Goal: Information Seeking & Learning: Learn about a topic

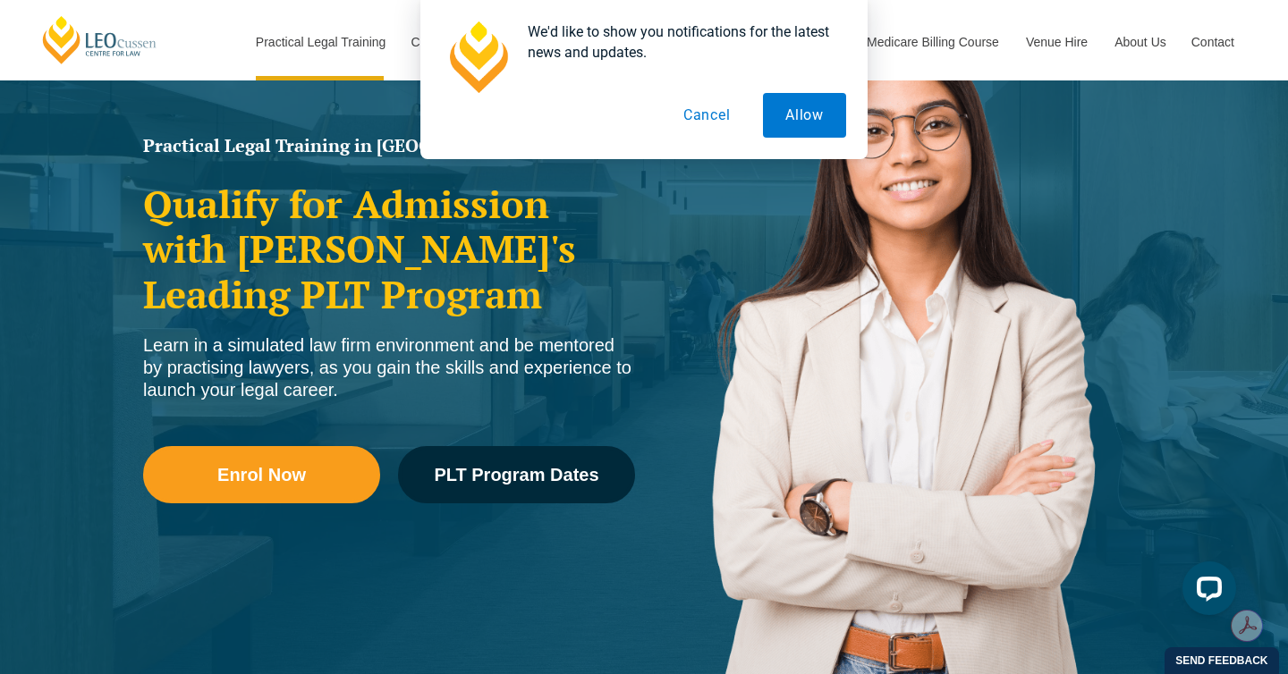
click at [716, 116] on button "Cancel" at bounding box center [707, 115] width 92 height 45
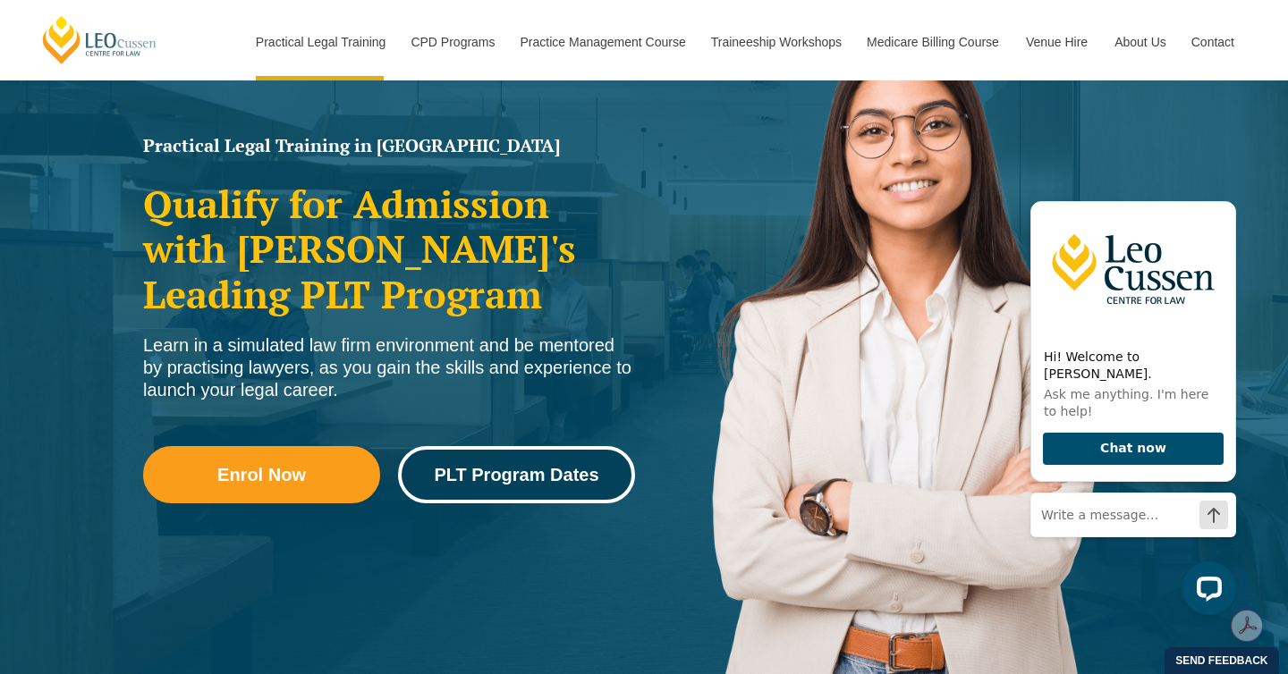
click at [537, 473] on span "PLT Program Dates" at bounding box center [516, 475] width 165 height 18
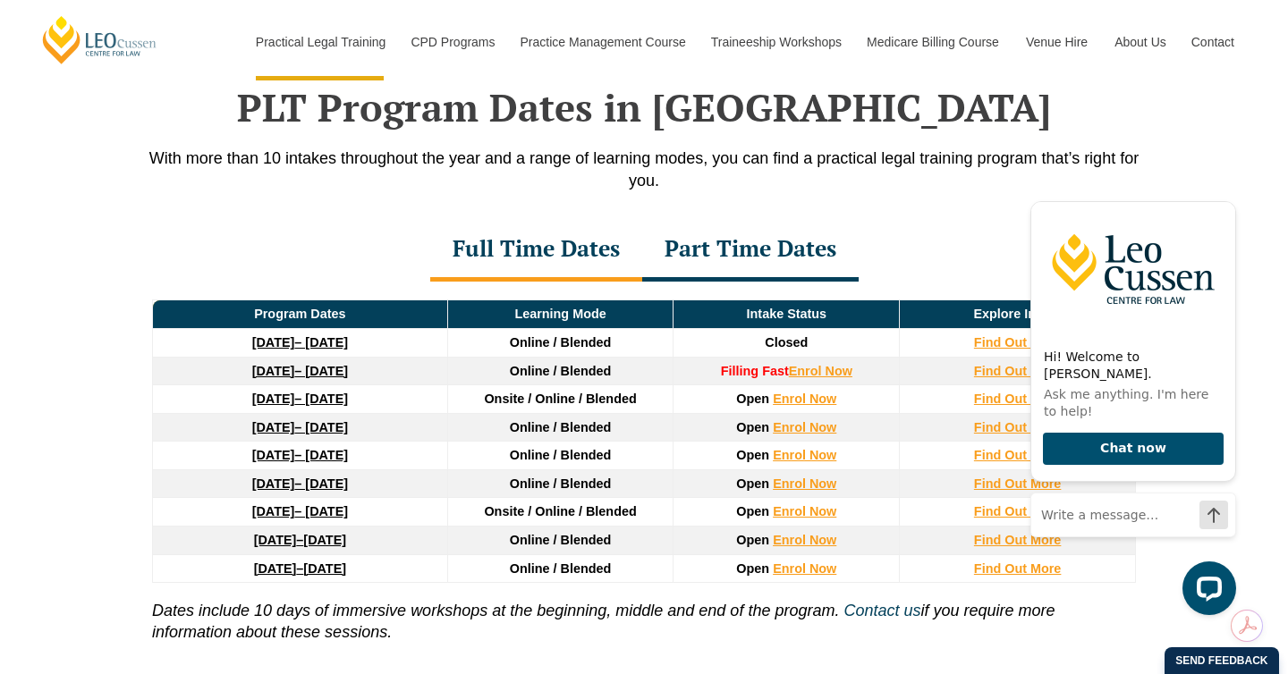
scroll to position [2334, 0]
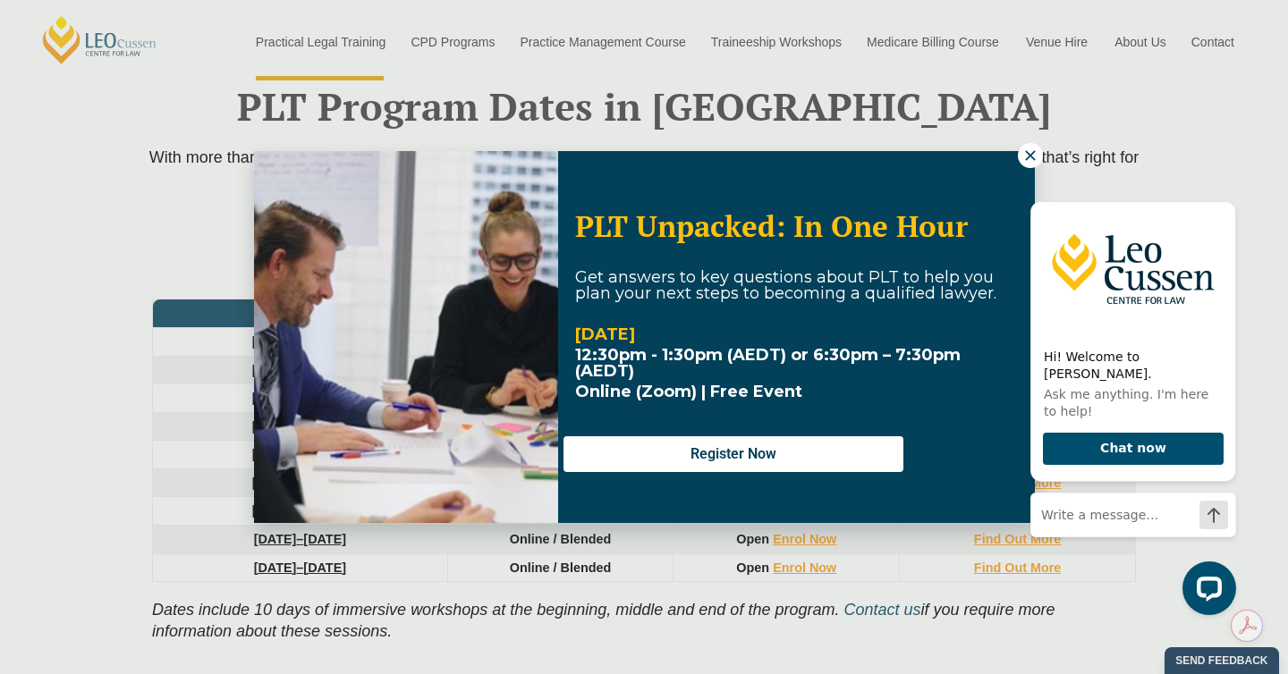
click at [1029, 158] on icon at bounding box center [1030, 156] width 16 height 16
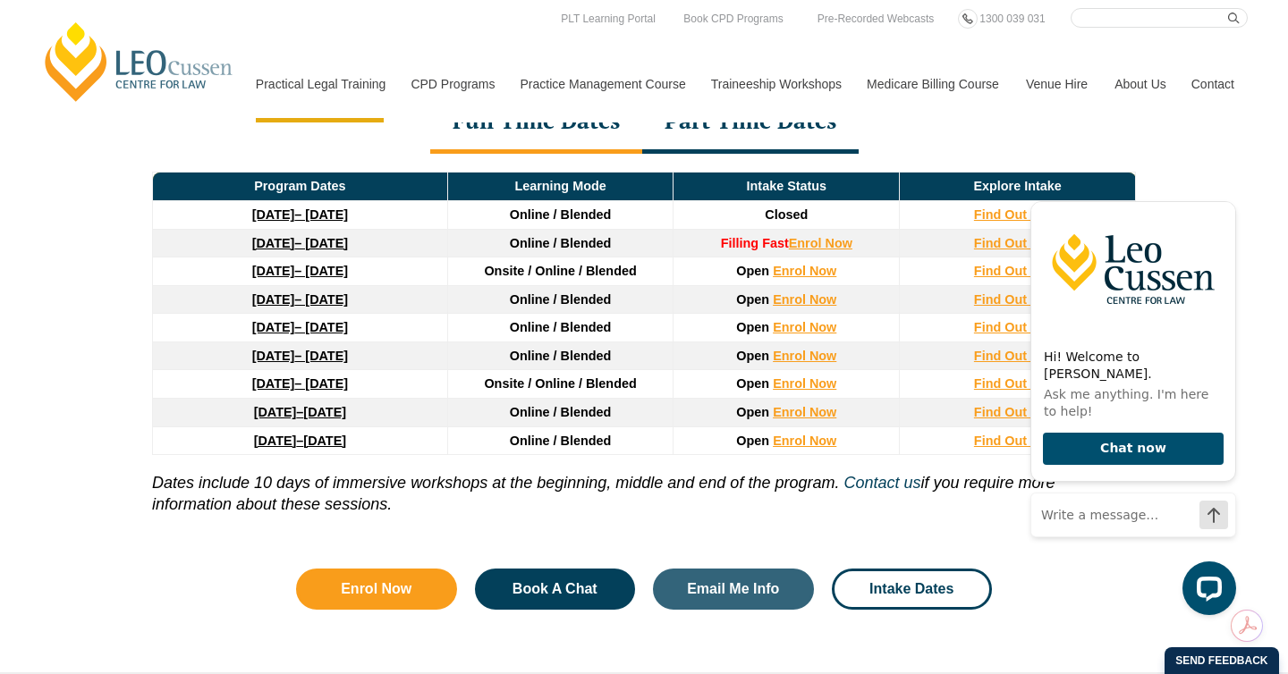
scroll to position [2456, 0]
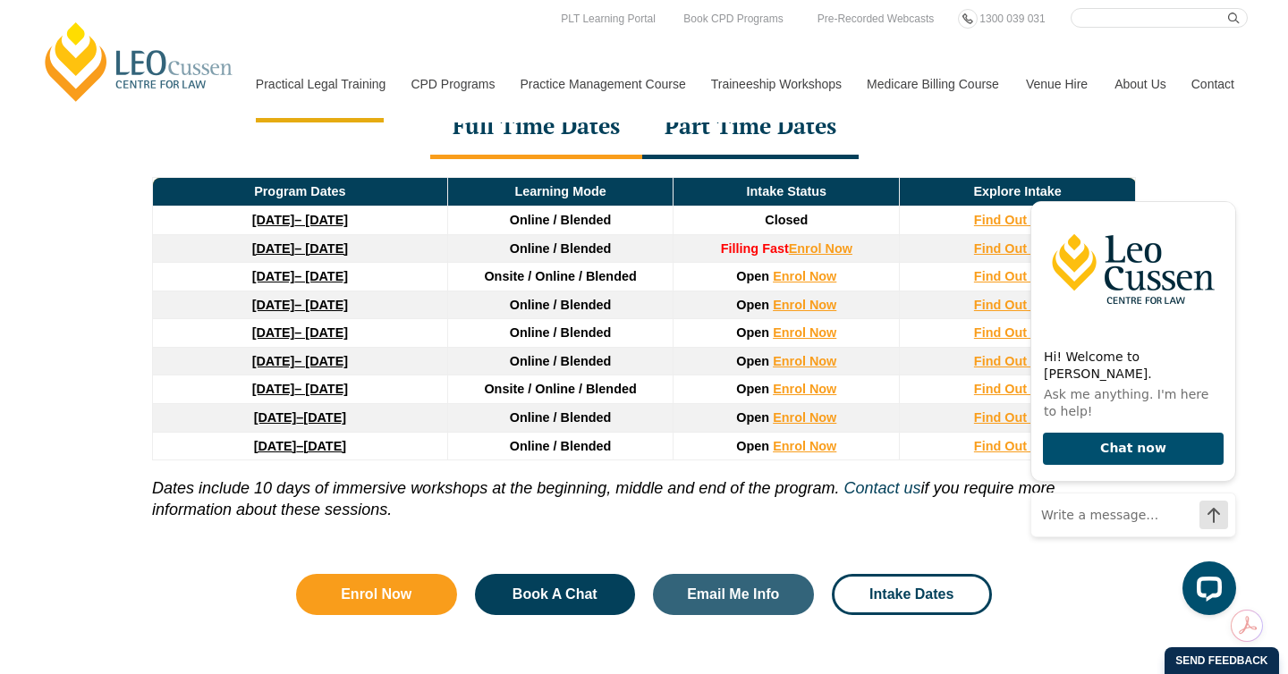
click at [781, 129] on div "Part Time Dates" at bounding box center [750, 128] width 216 height 63
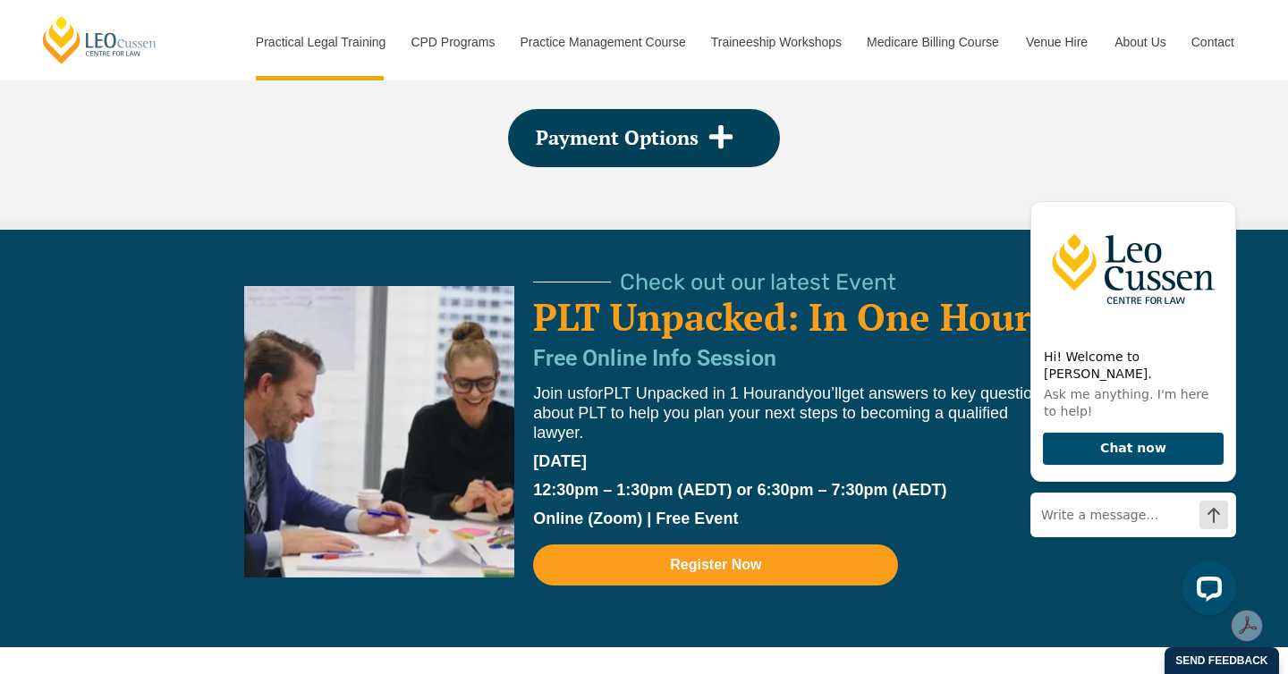
scroll to position [3655, 0]
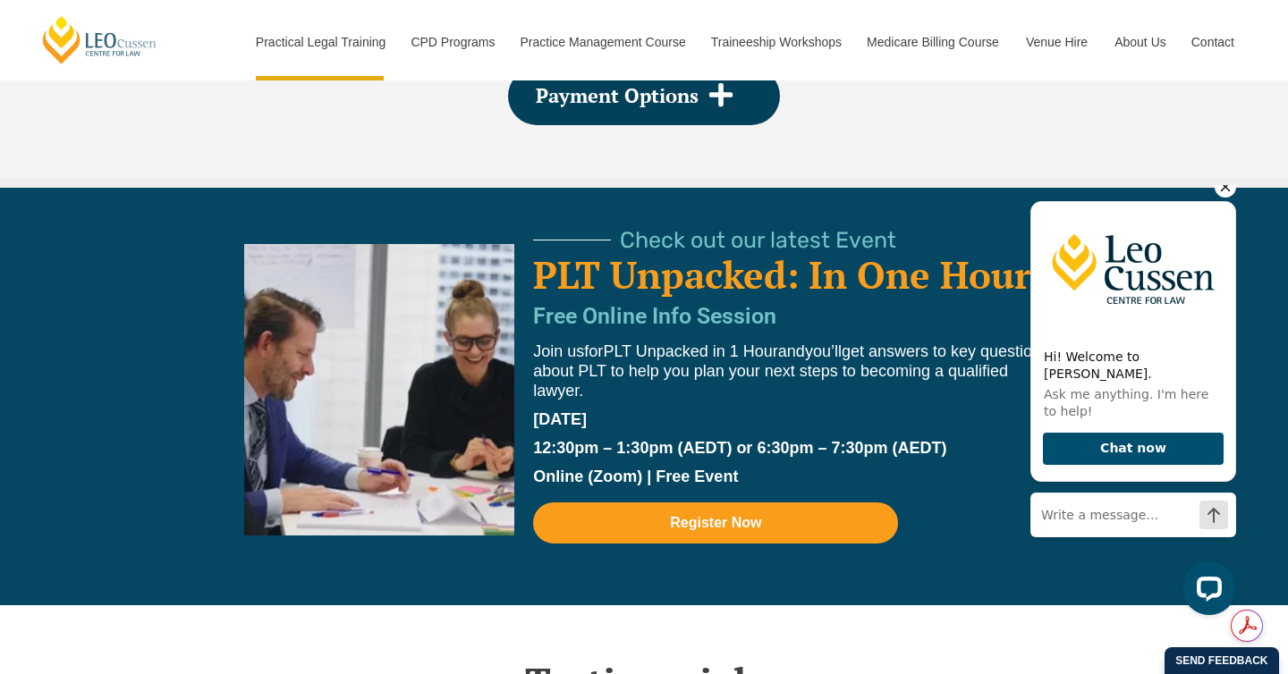
click at [1220, 198] on icon "Hide greeting" at bounding box center [1225, 186] width 21 height 21
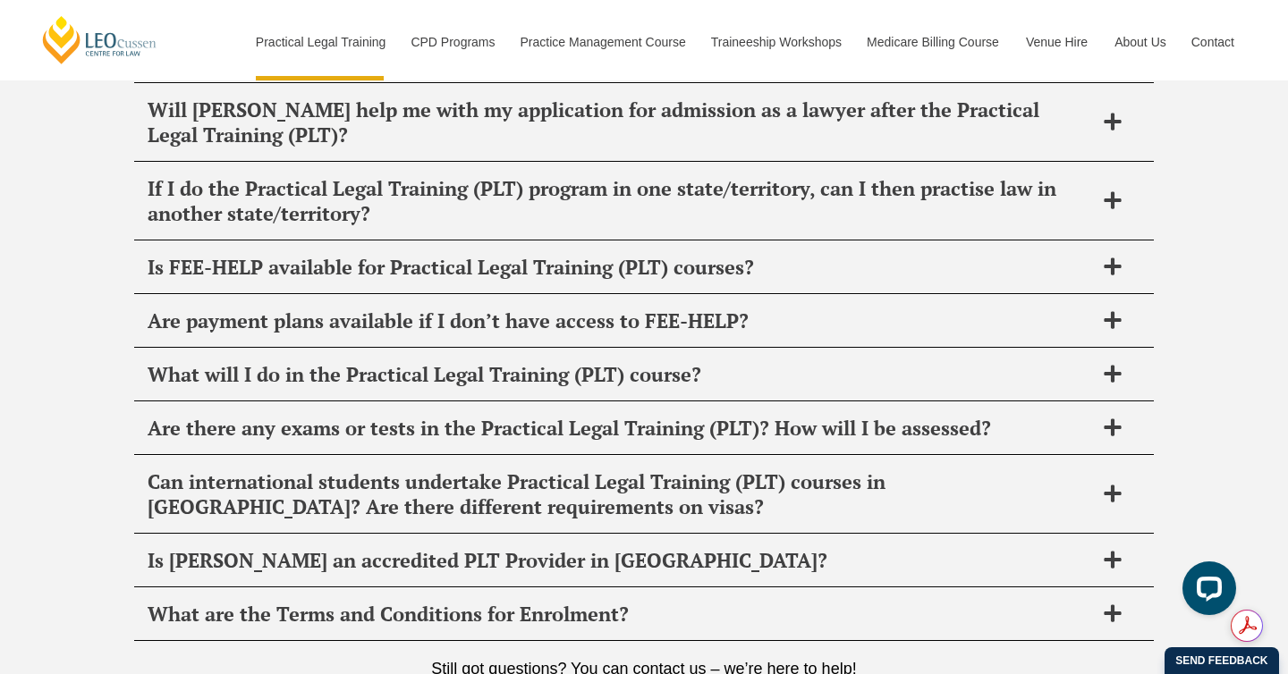
scroll to position [8962, 0]
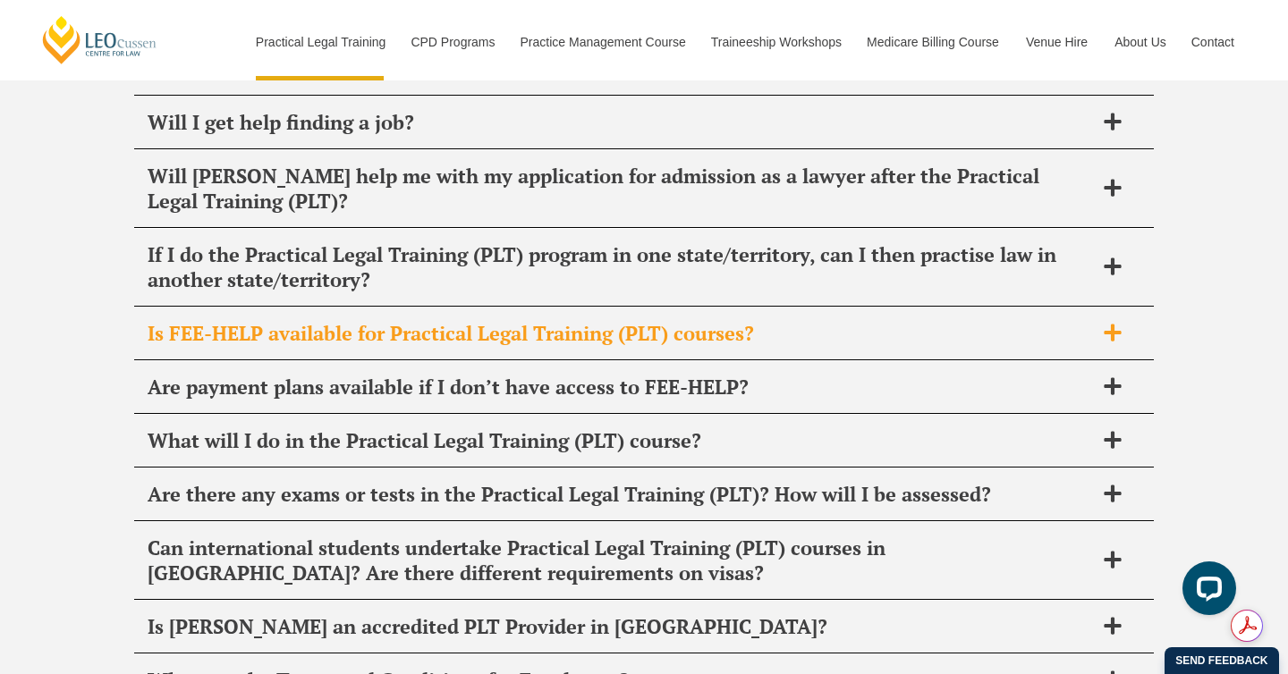
click at [1113, 324] on icon at bounding box center [1112, 332] width 17 height 17
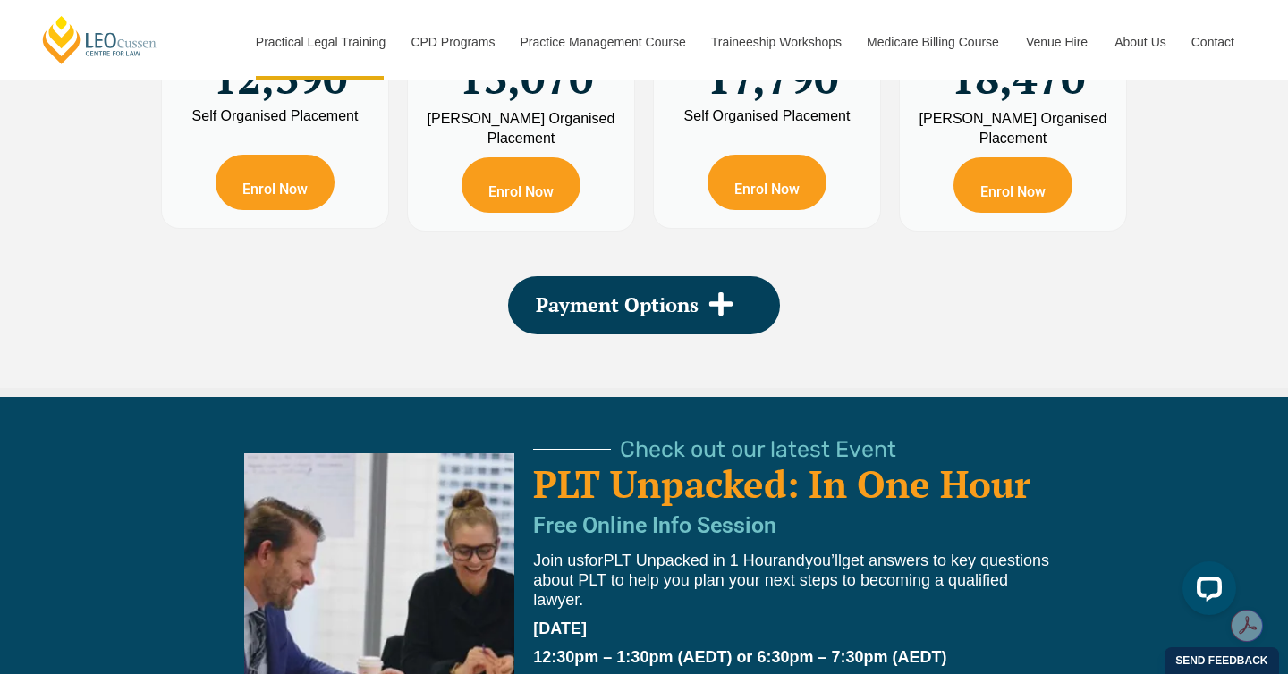
scroll to position [3444, 0]
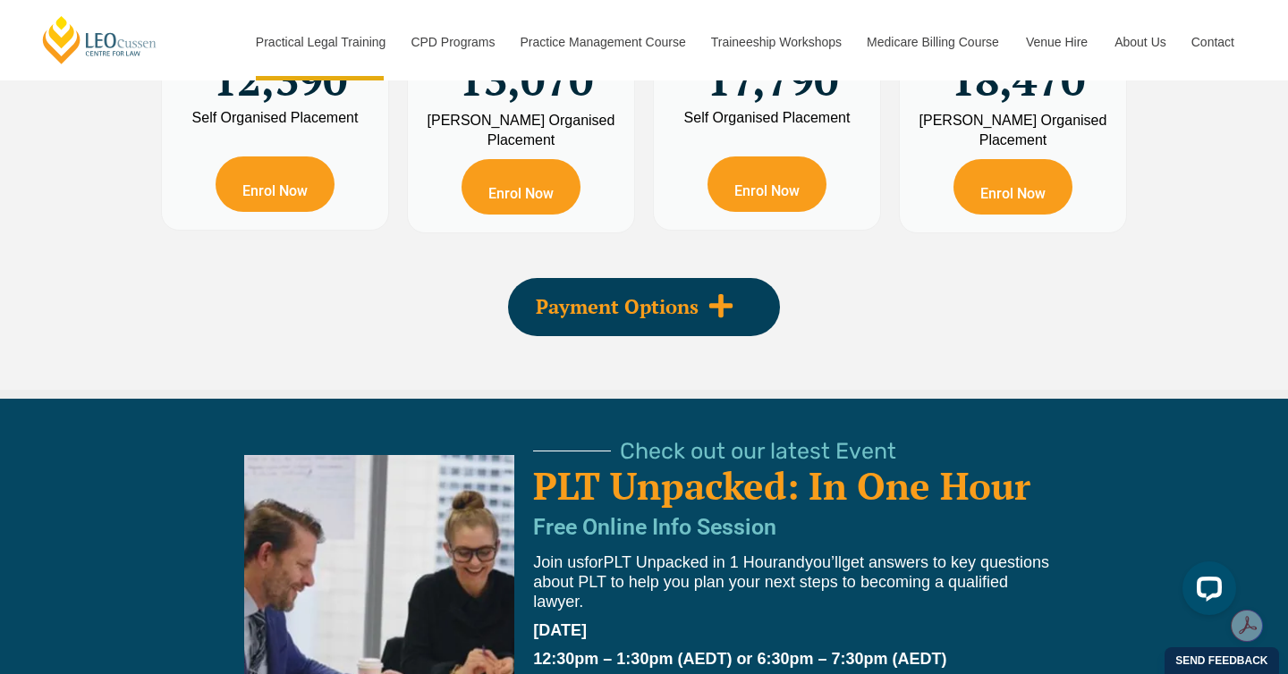
click at [724, 305] on icon at bounding box center [721, 305] width 27 height 27
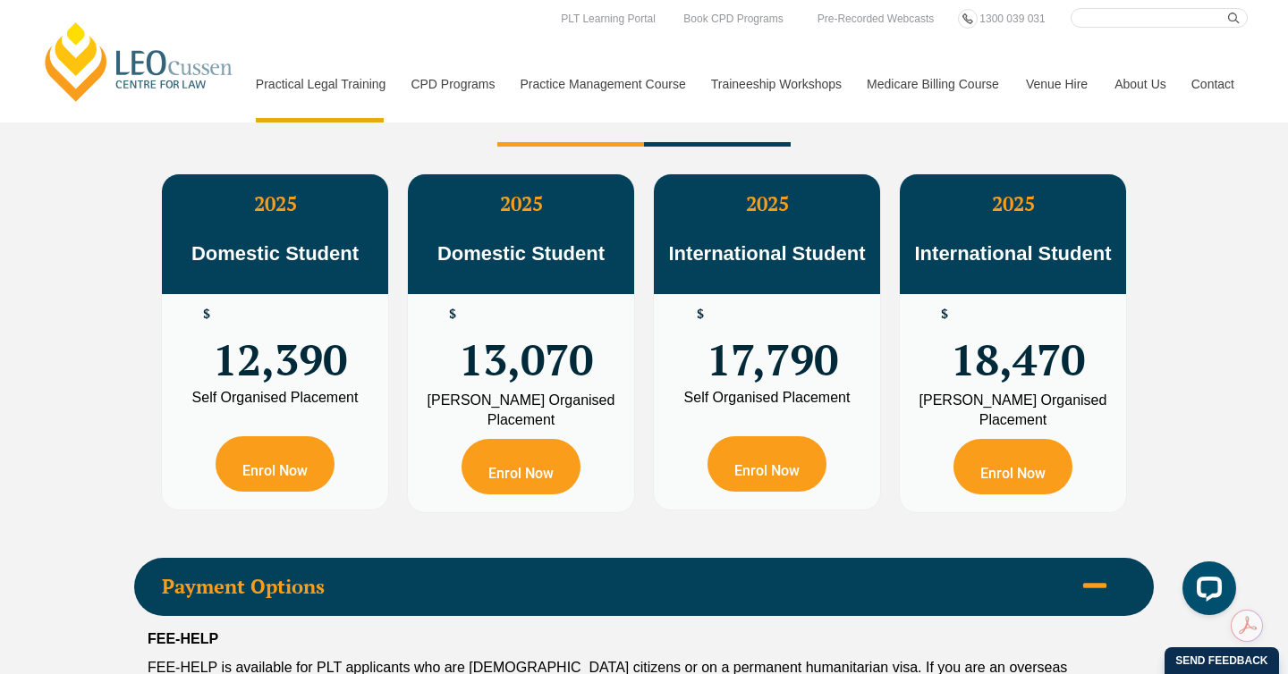
scroll to position [3163, 0]
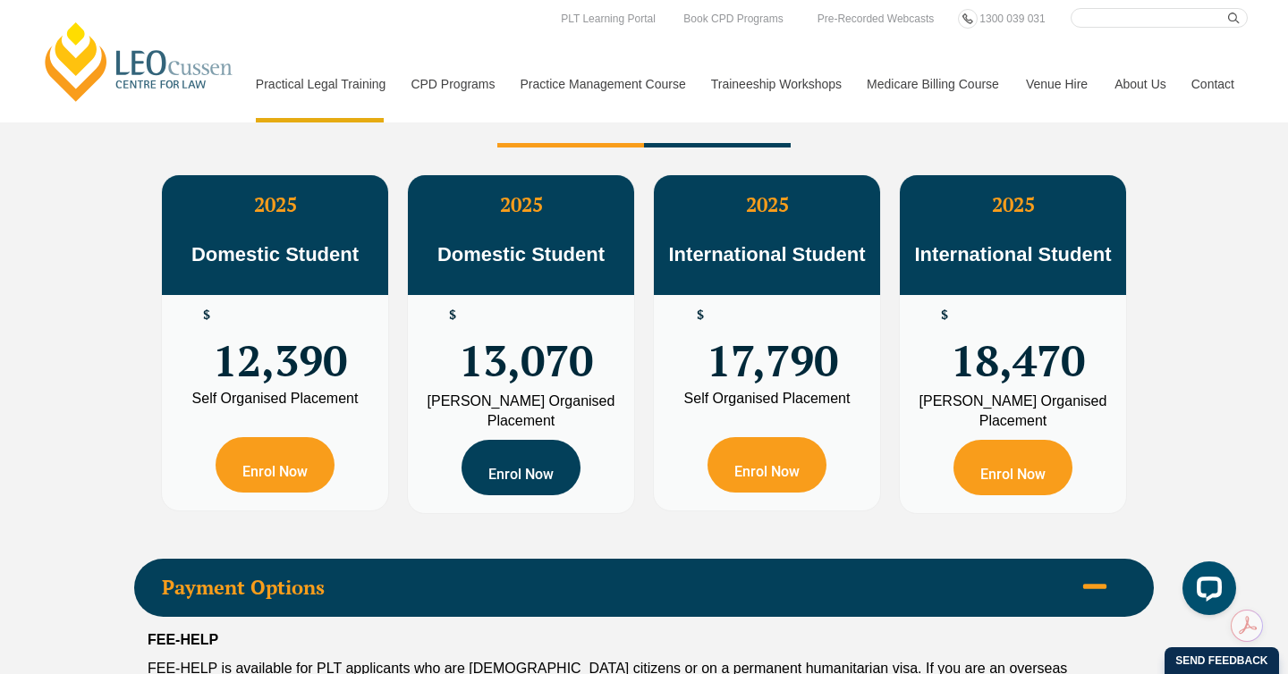
click at [512, 480] on link "Enrol Now" at bounding box center [521, 467] width 119 height 55
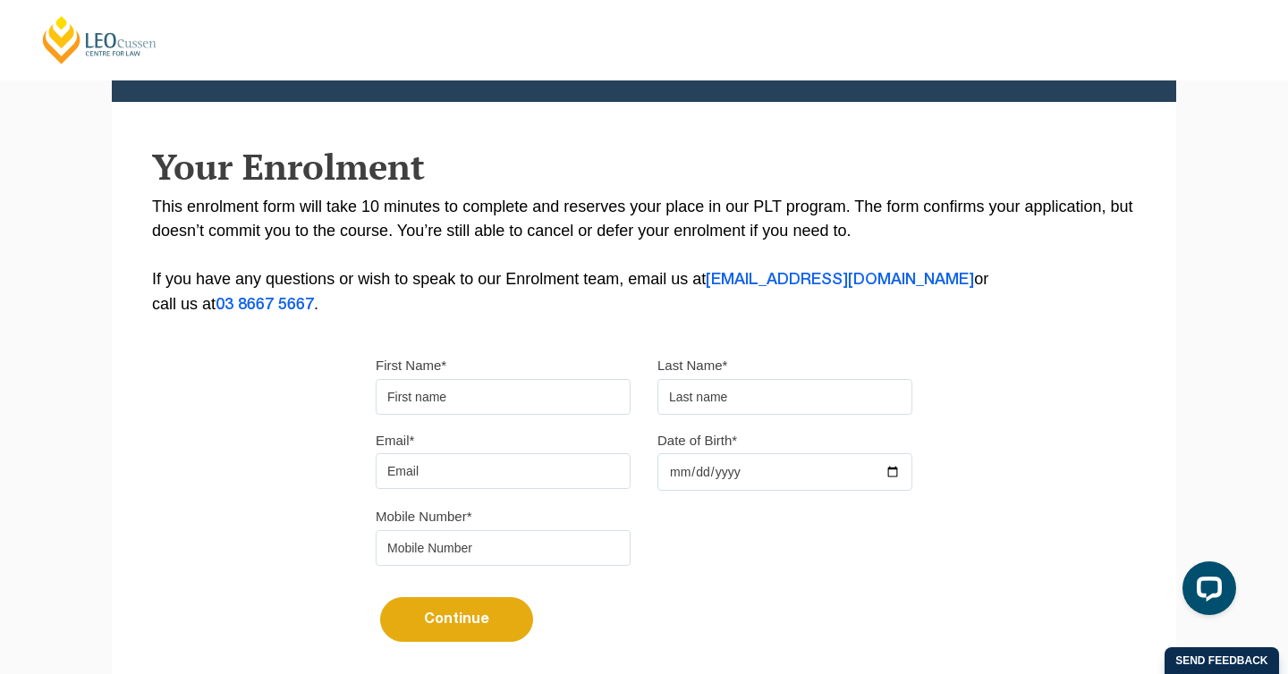
scroll to position [187, 0]
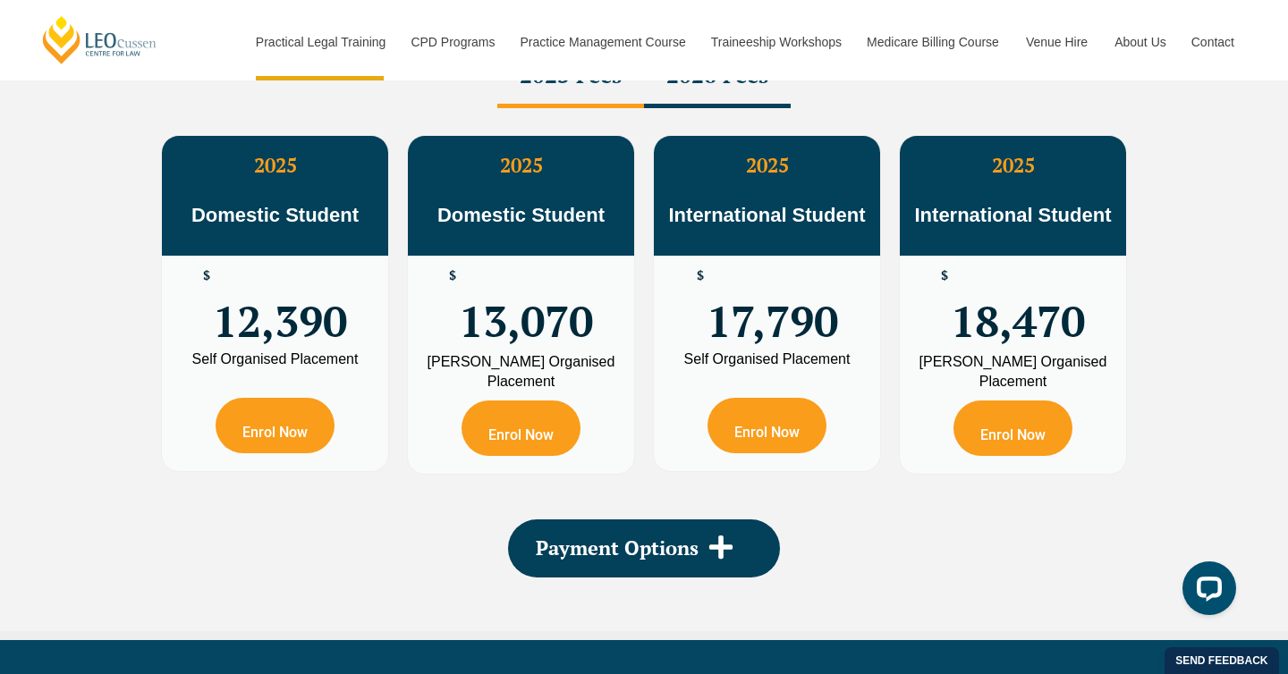
scroll to position [3275, 0]
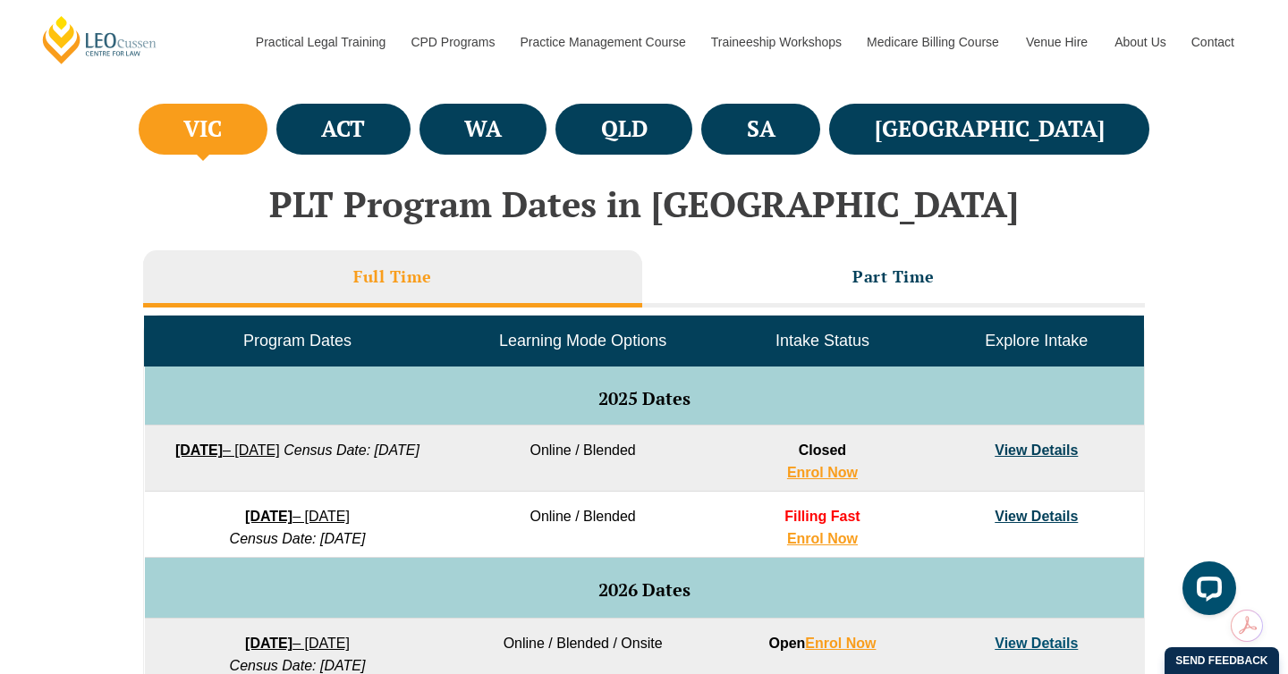
scroll to position [650, 0]
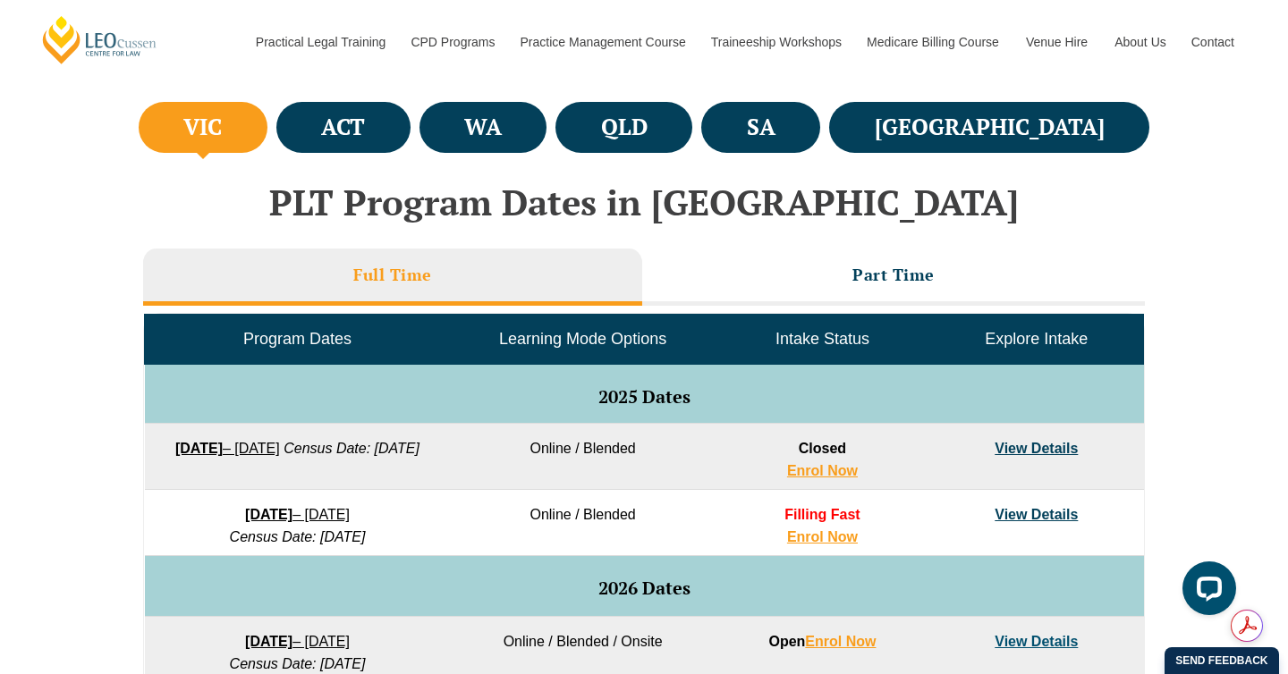
click at [1038, 513] on link "View Details" at bounding box center [1036, 514] width 83 height 15
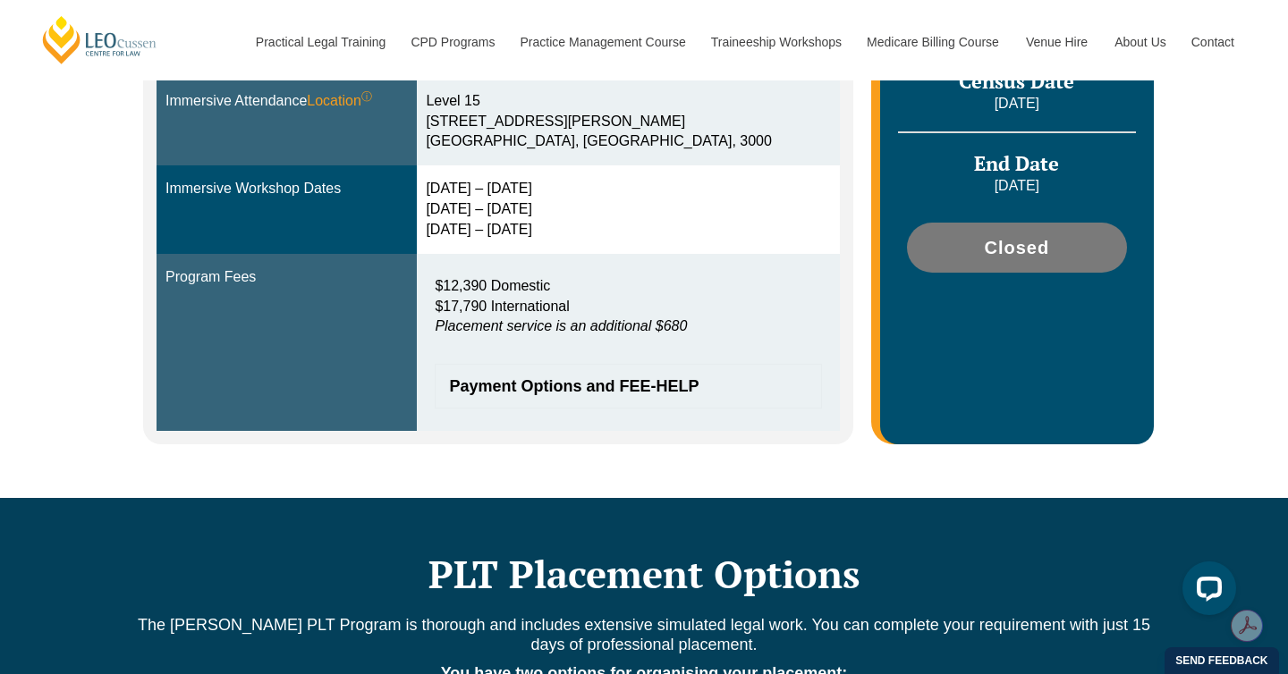
scroll to position [643, 0]
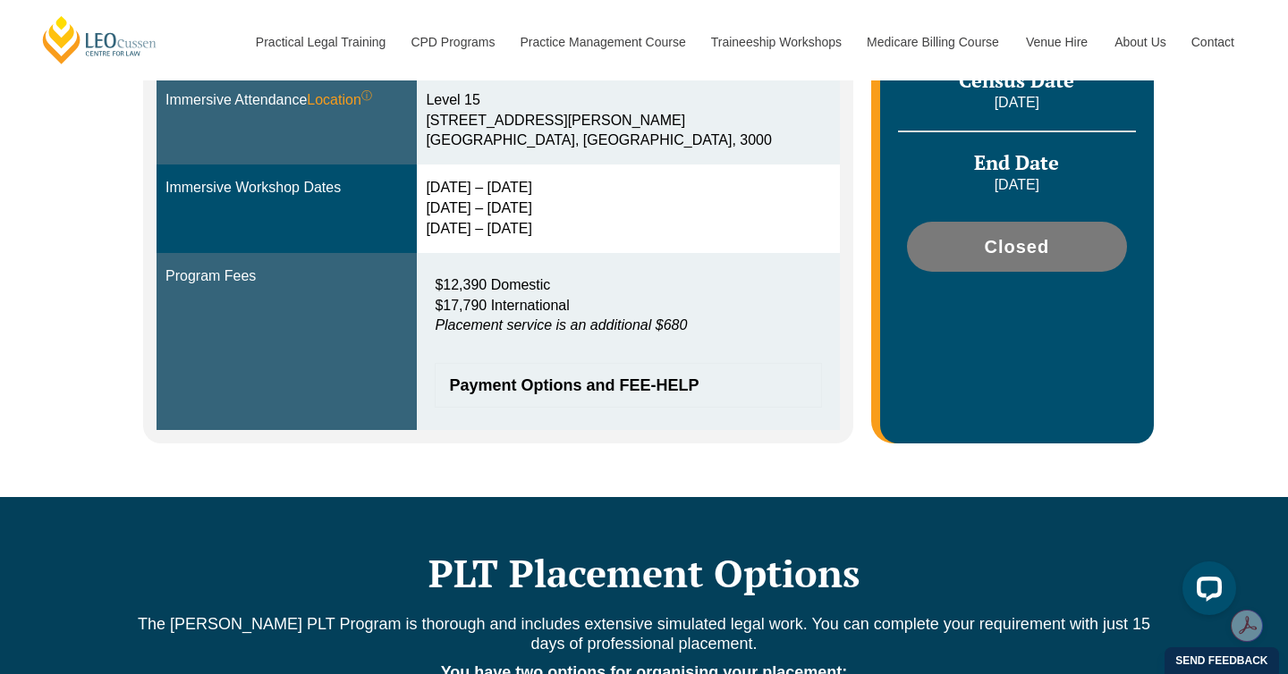
click at [653, 383] on span "Payment Options and FEE-HELP" at bounding box center [619, 385] width 340 height 16
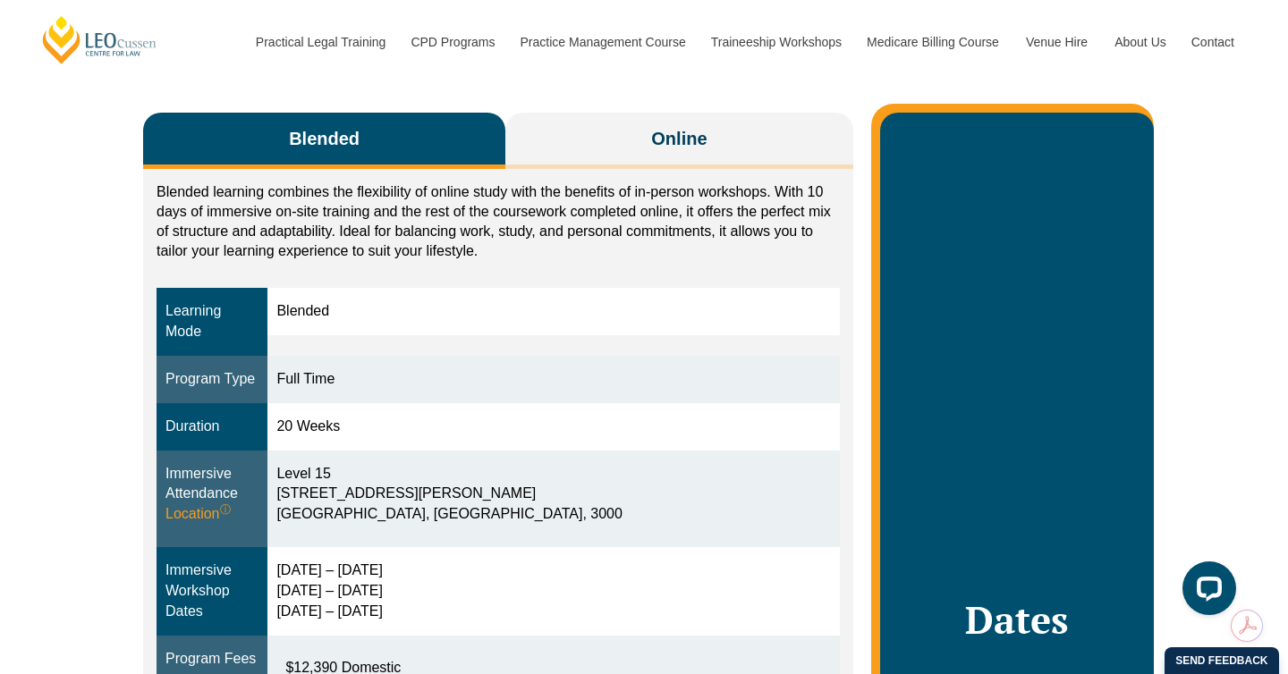
scroll to position [268, 0]
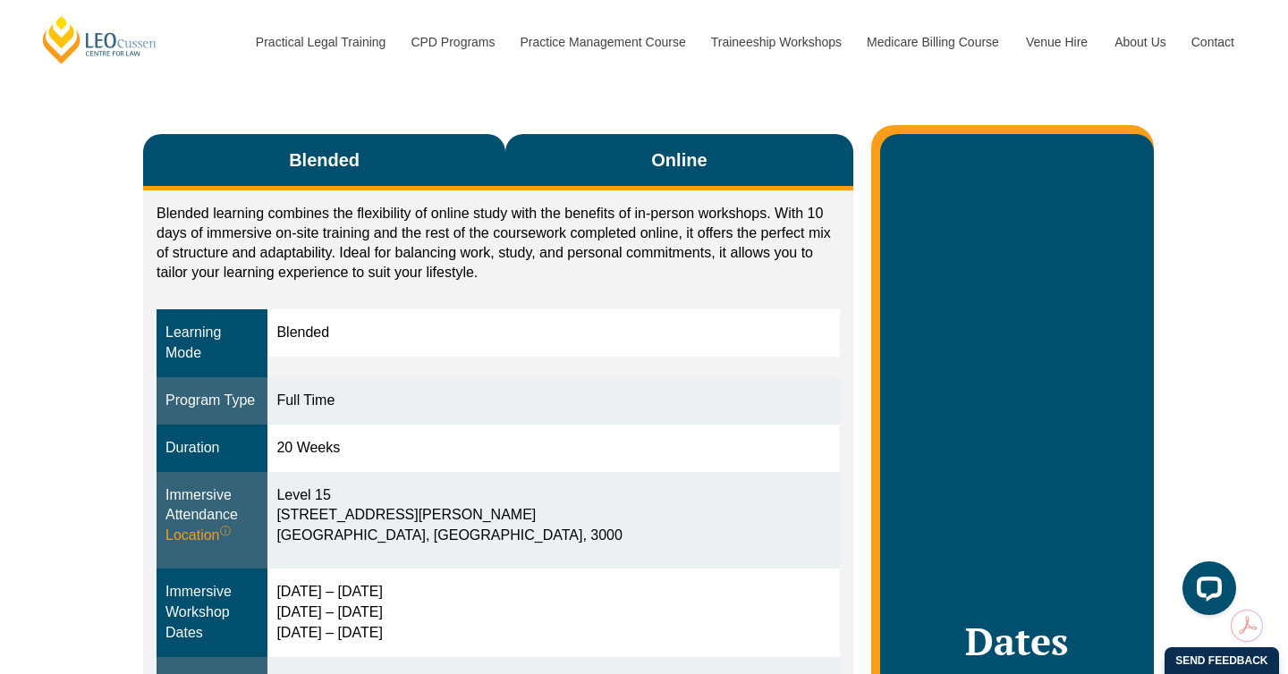
click at [639, 174] on button "Online" at bounding box center [679, 162] width 348 height 56
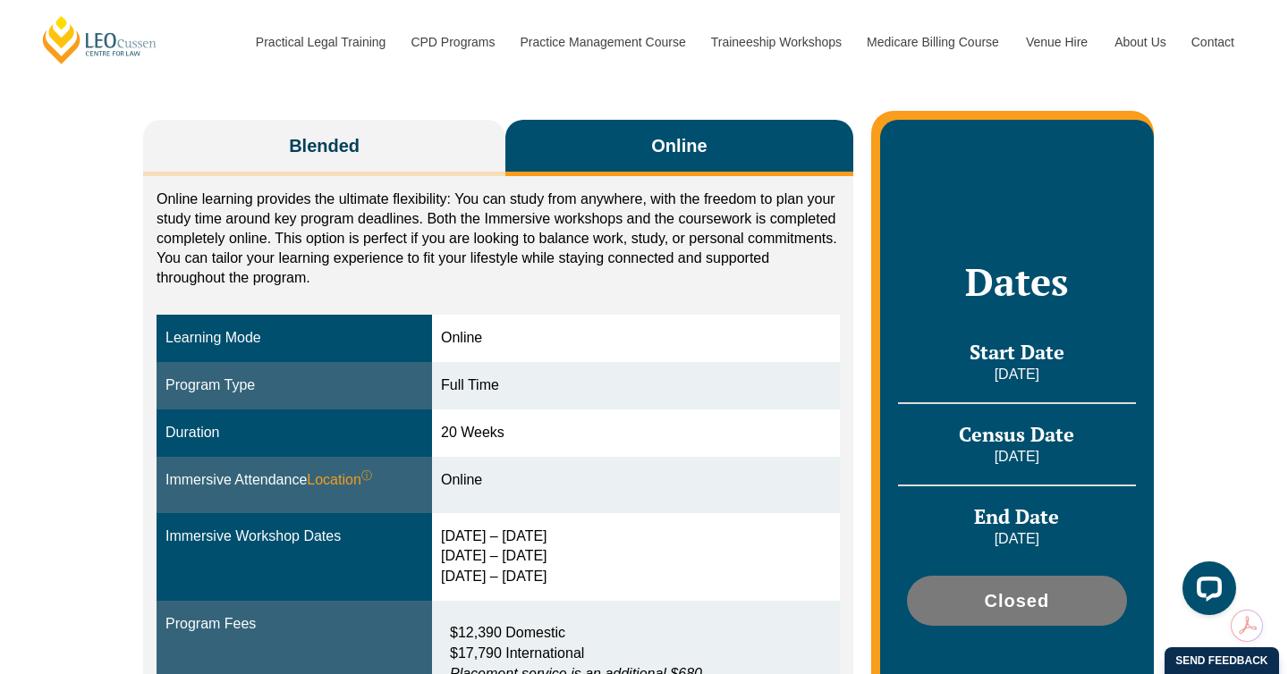
scroll to position [282, 0]
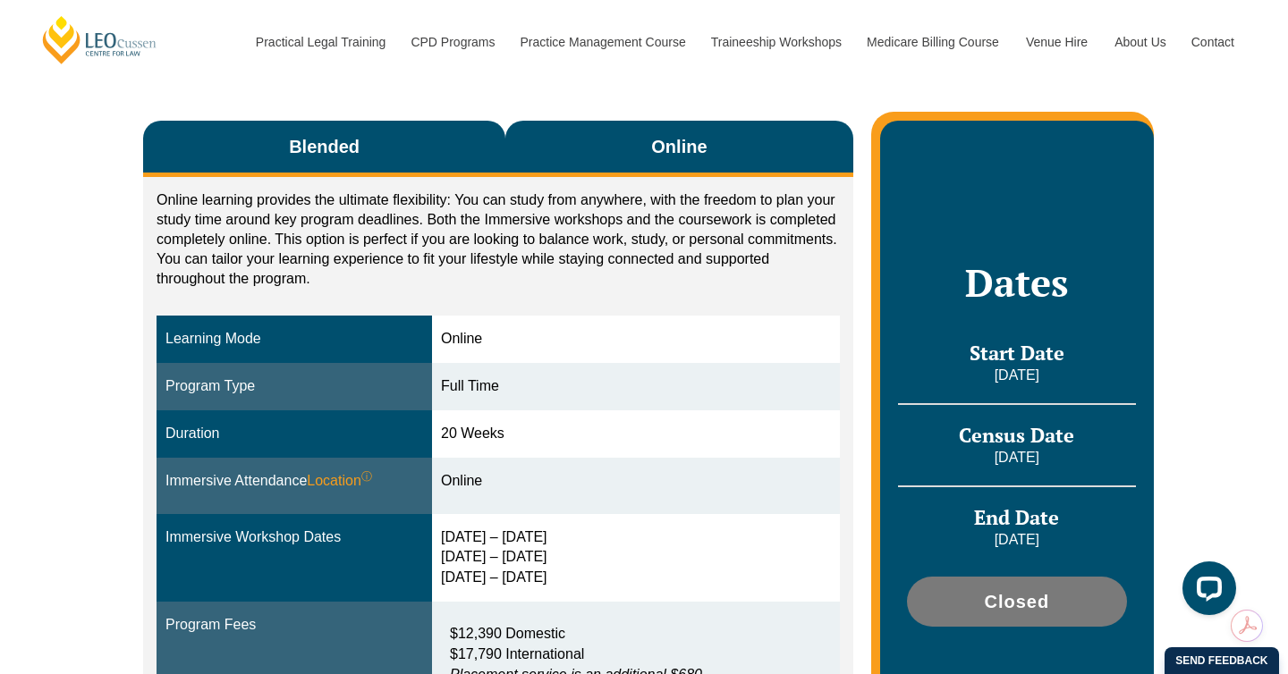
click at [395, 130] on button "Blended" at bounding box center [324, 149] width 362 height 56
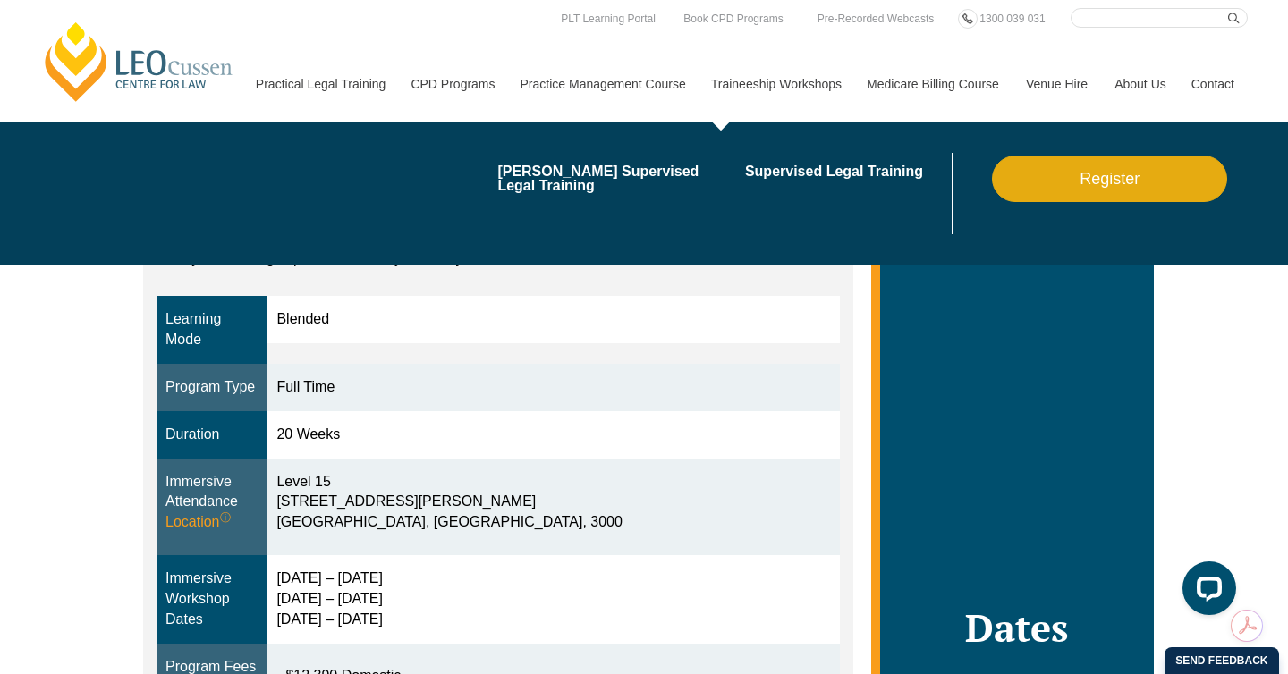
click at [759, 82] on link "Traineeship Workshops" at bounding box center [776, 84] width 156 height 77
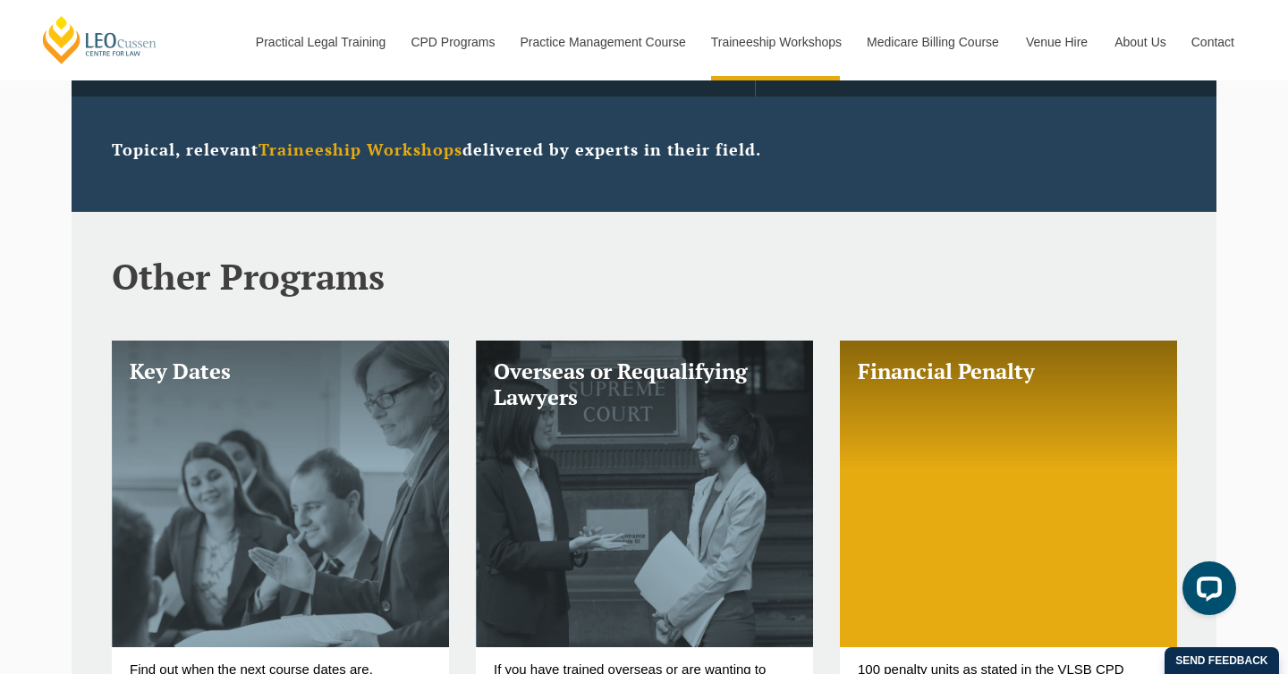
scroll to position [508, 0]
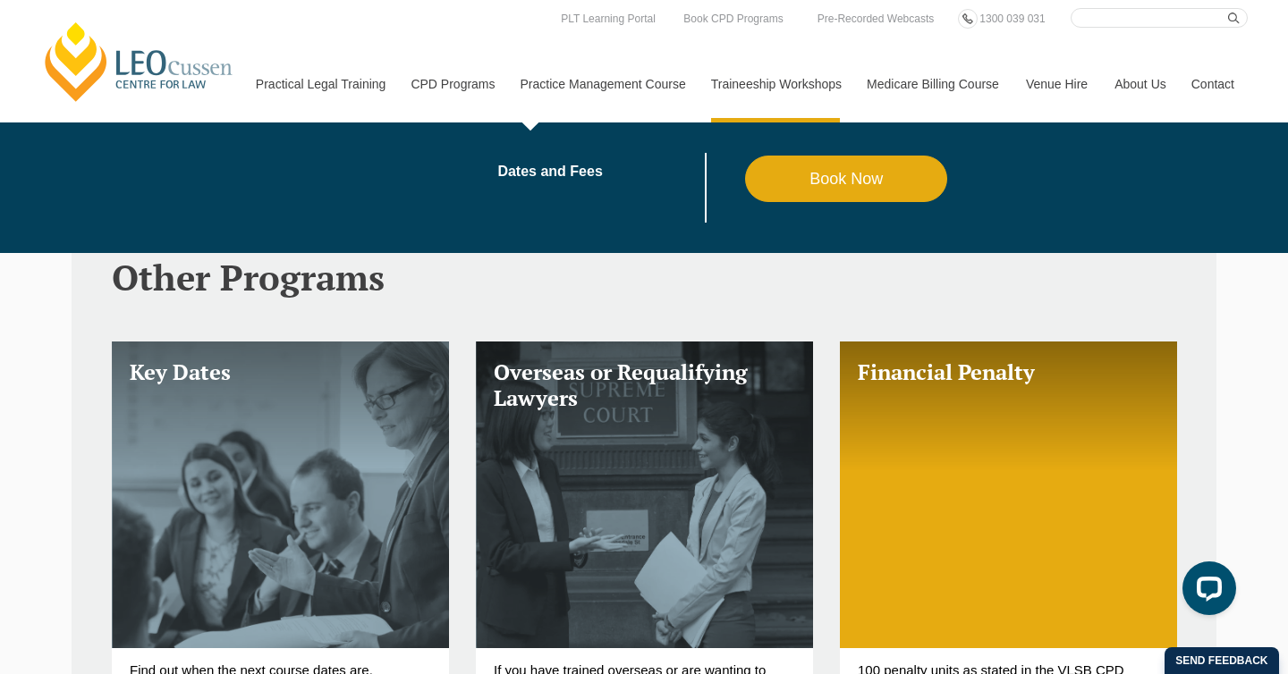
click at [563, 101] on link "Practice Management Course" at bounding box center [602, 84] width 191 height 77
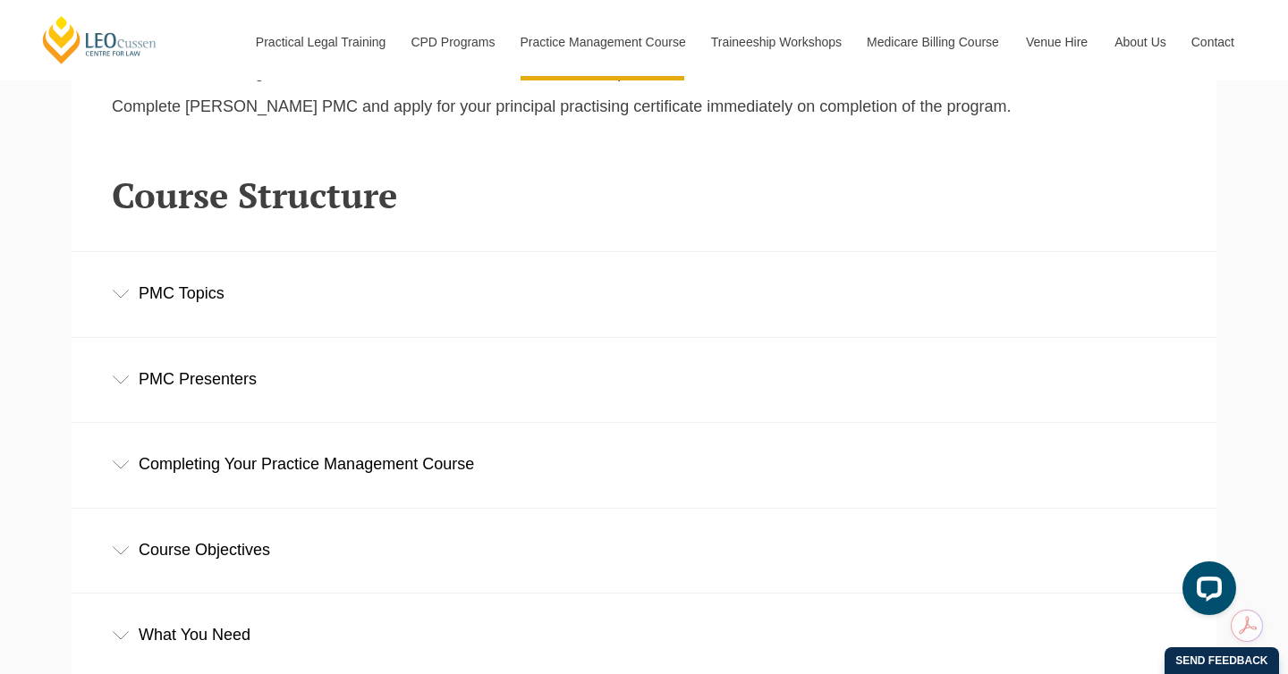
scroll to position [2353, 0]
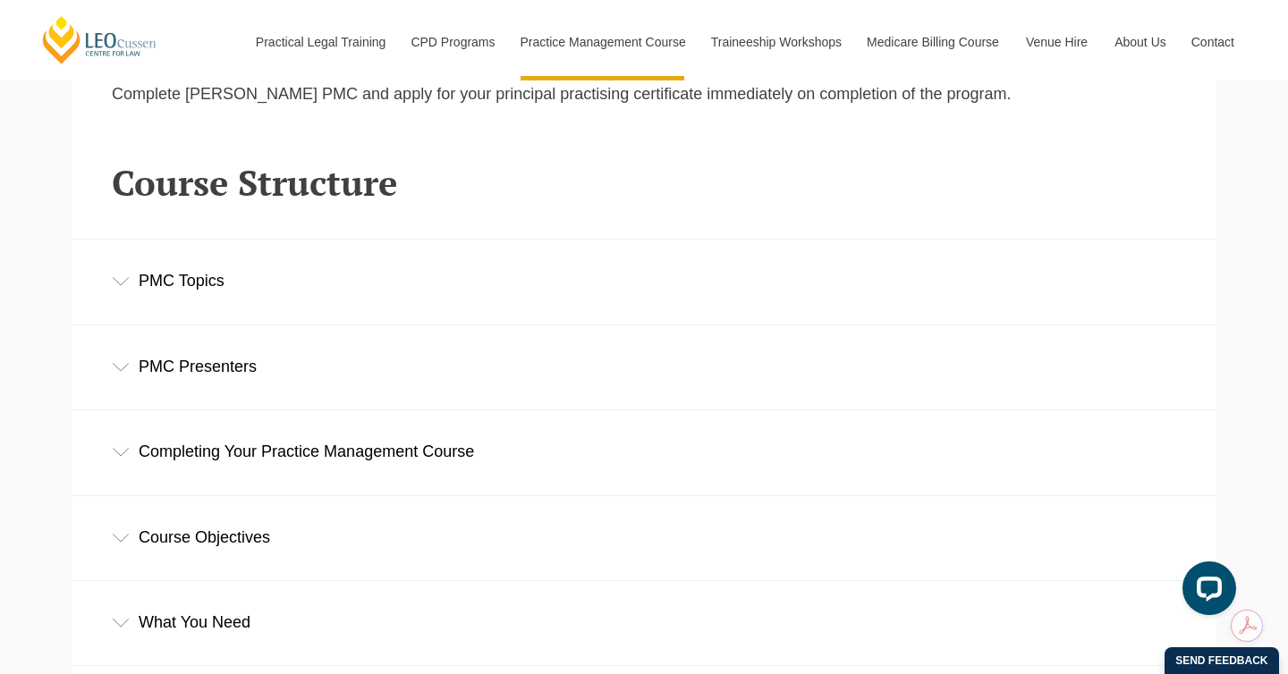
click at [108, 267] on div "PMC Topics" at bounding box center [644, 281] width 1145 height 83
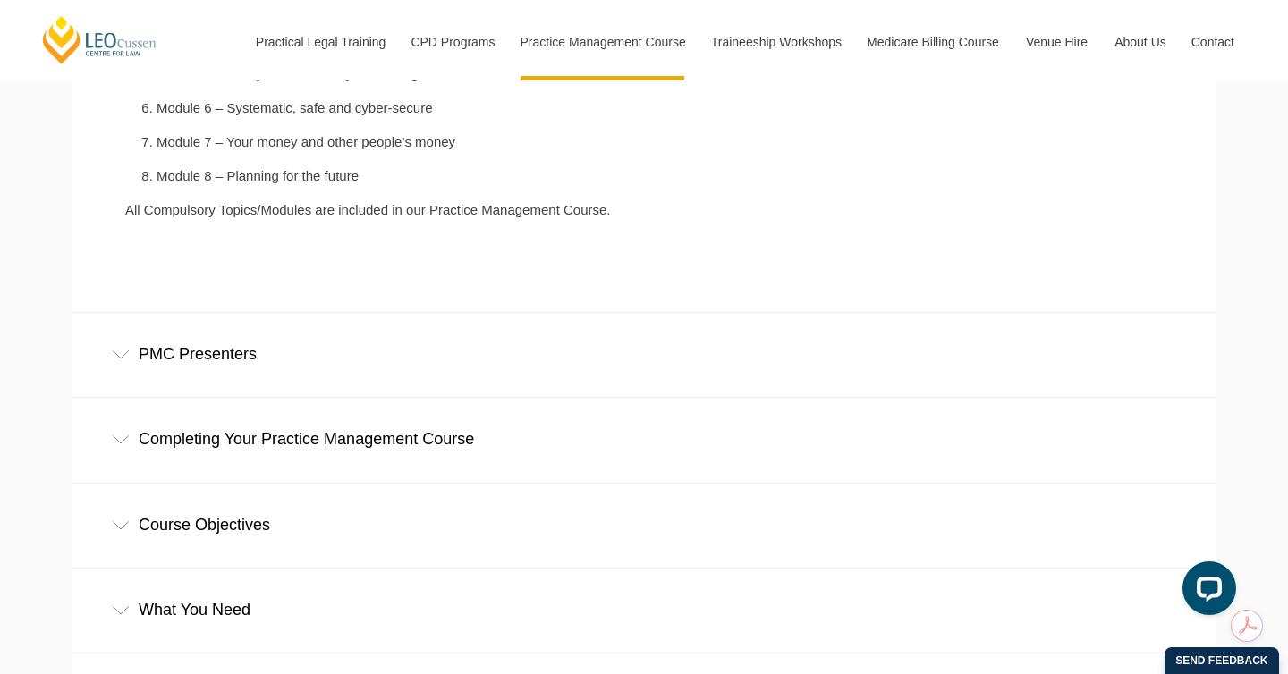
scroll to position [2798, 0]
click at [126, 349] on icon at bounding box center [121, 353] width 16 height 8
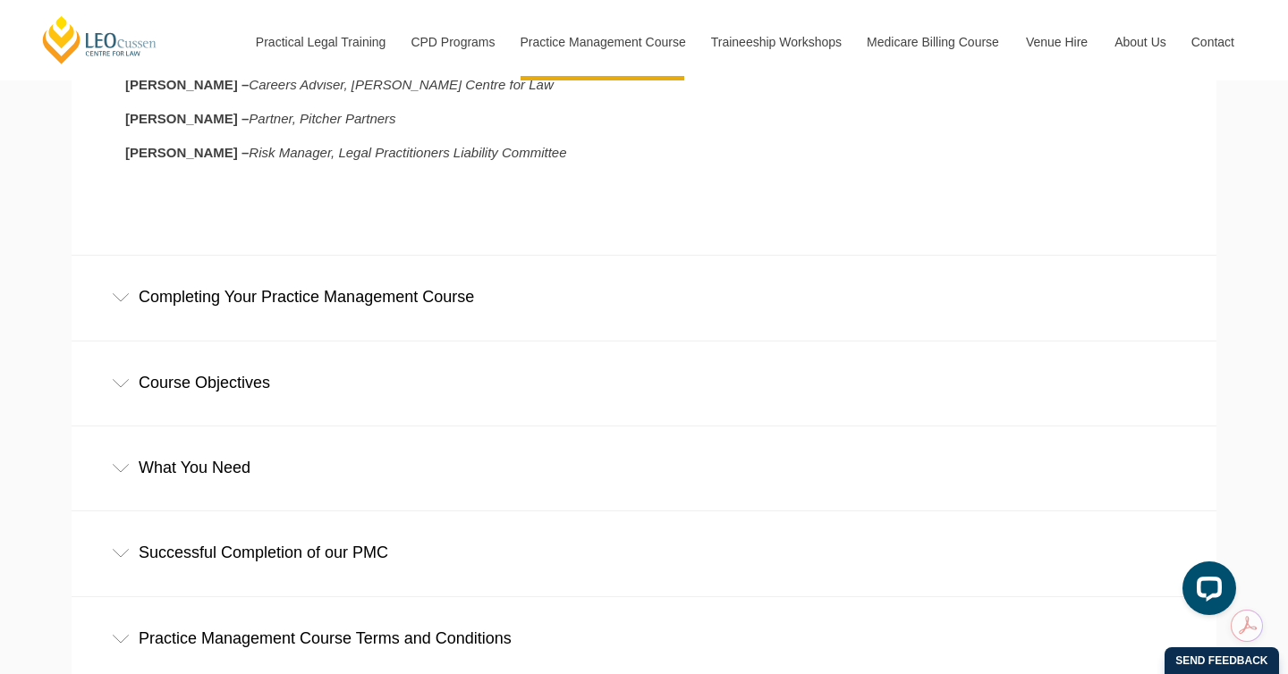
scroll to position [3379, 0]
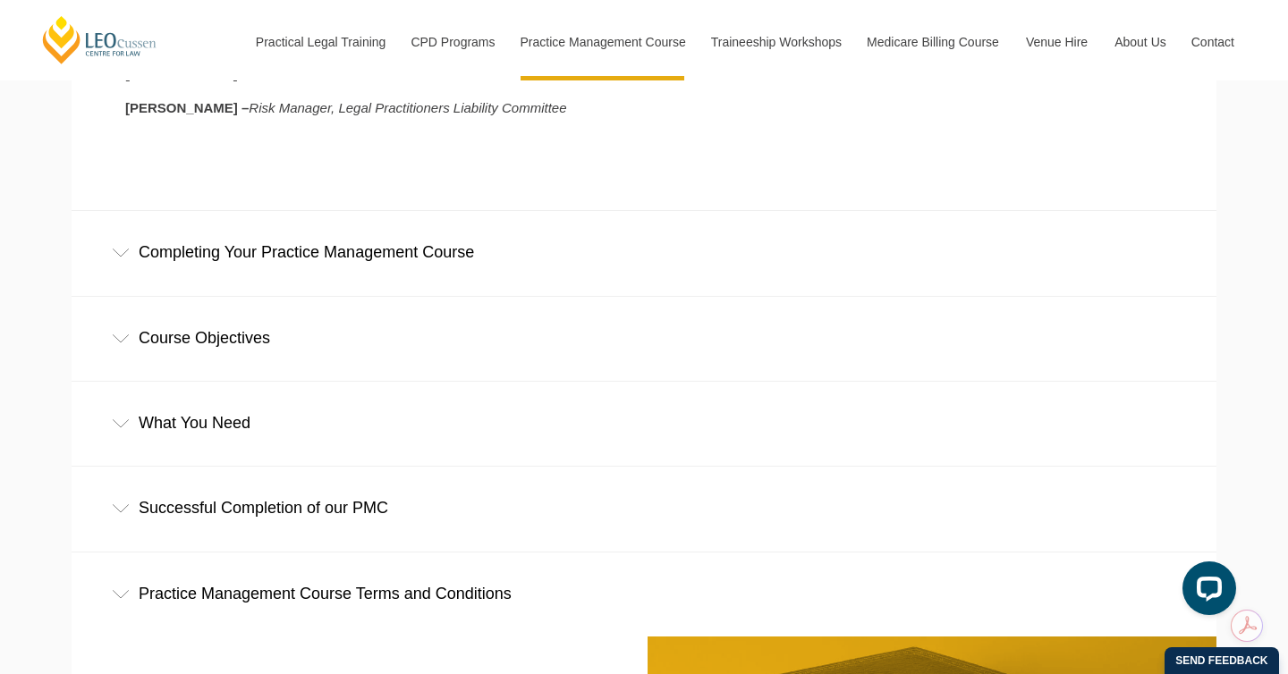
click at [120, 249] on icon at bounding box center [121, 253] width 18 height 9
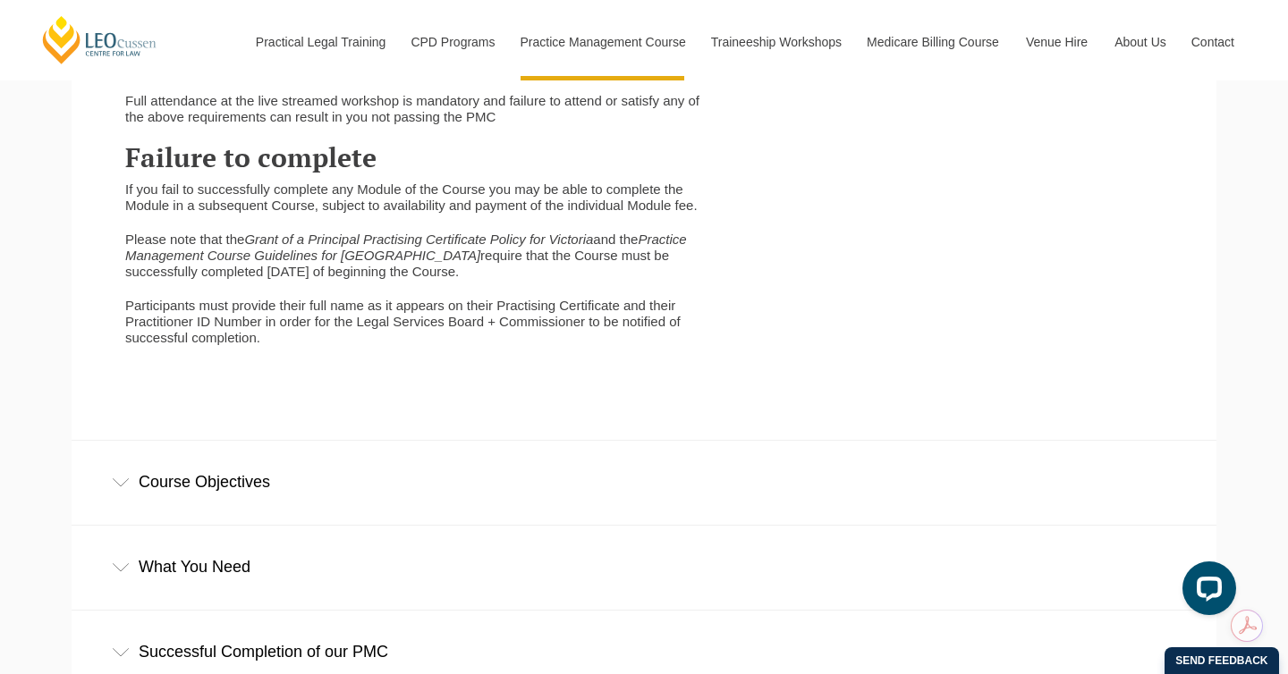
scroll to position [4061, 0]
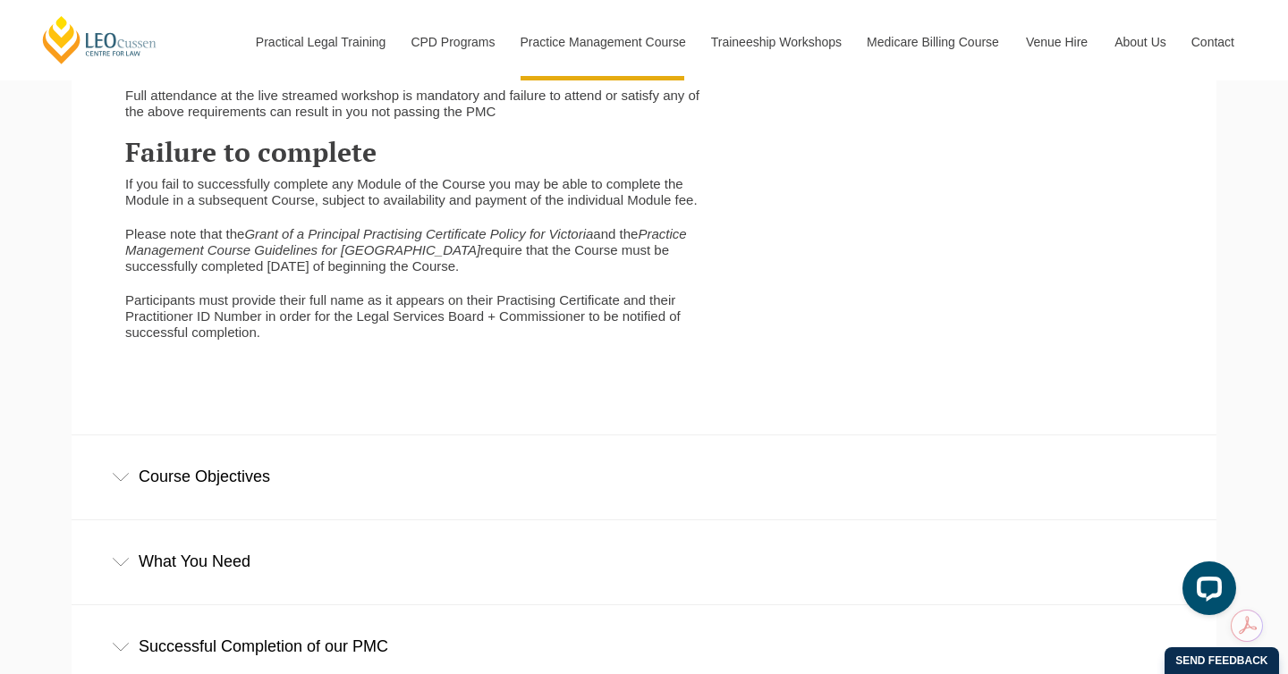
click at [265, 446] on div "Course Objectives" at bounding box center [644, 477] width 1145 height 83
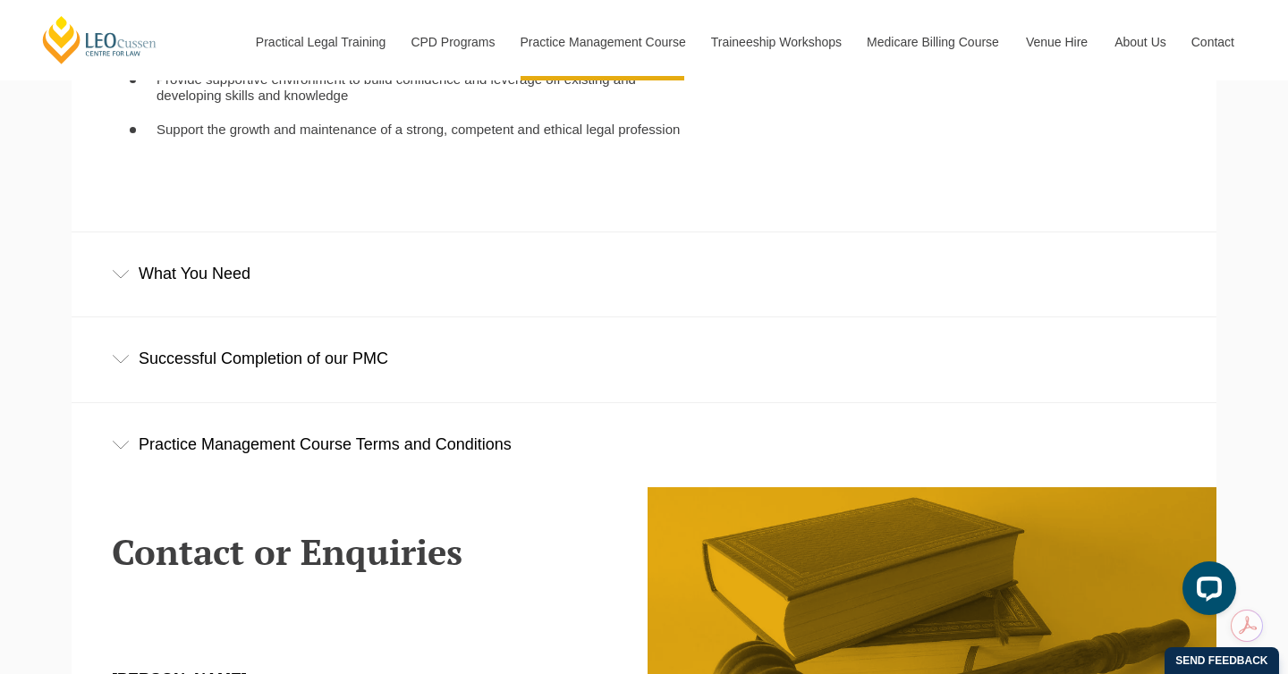
scroll to position [4675, 0]
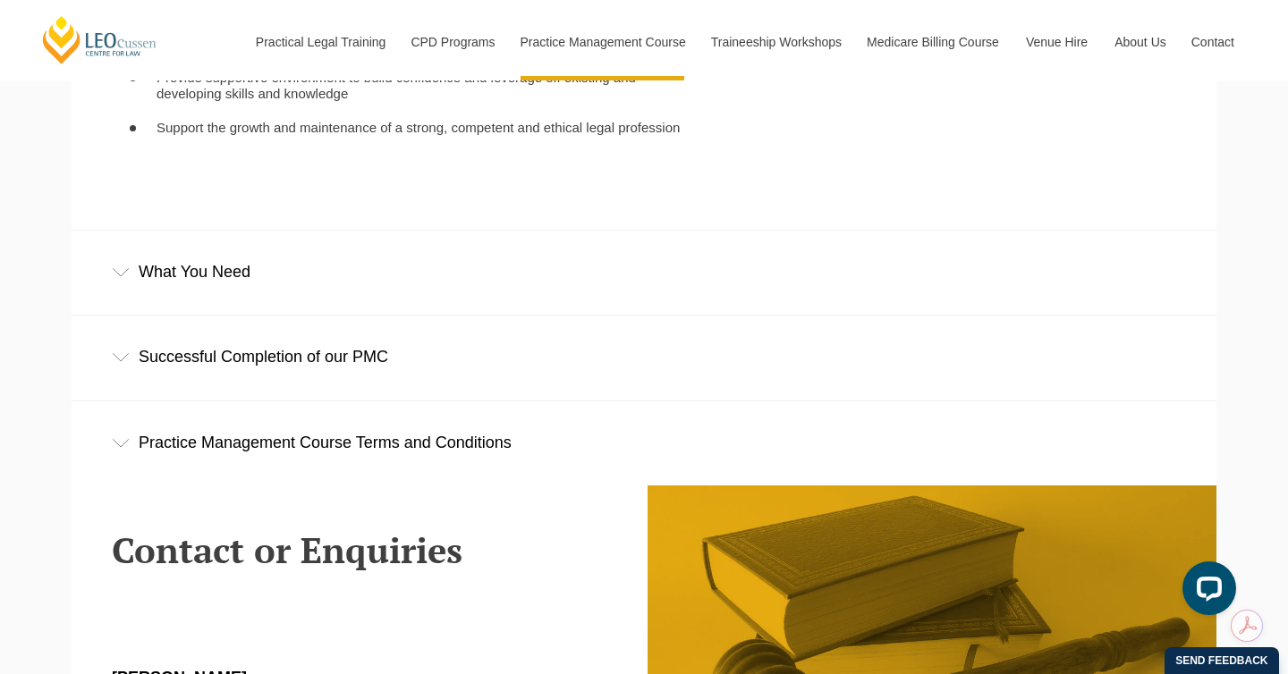
click at [187, 276] on div "What You Need" at bounding box center [644, 272] width 1145 height 83
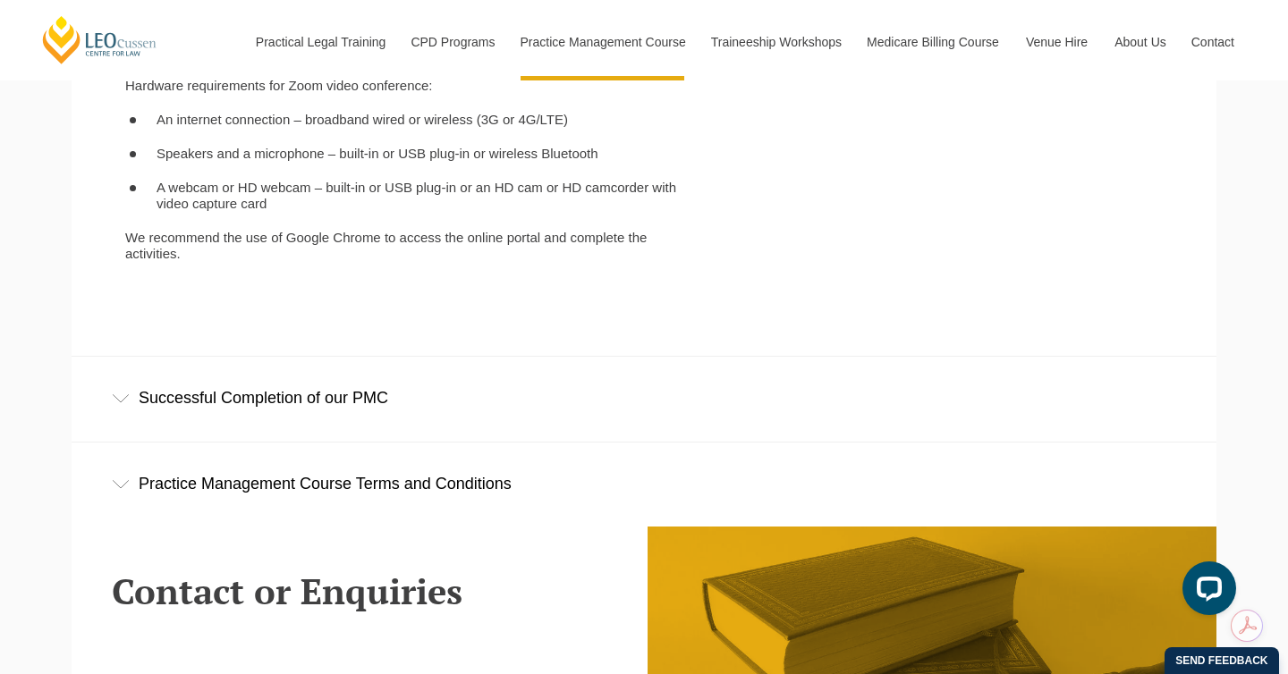
scroll to position [5065, 0]
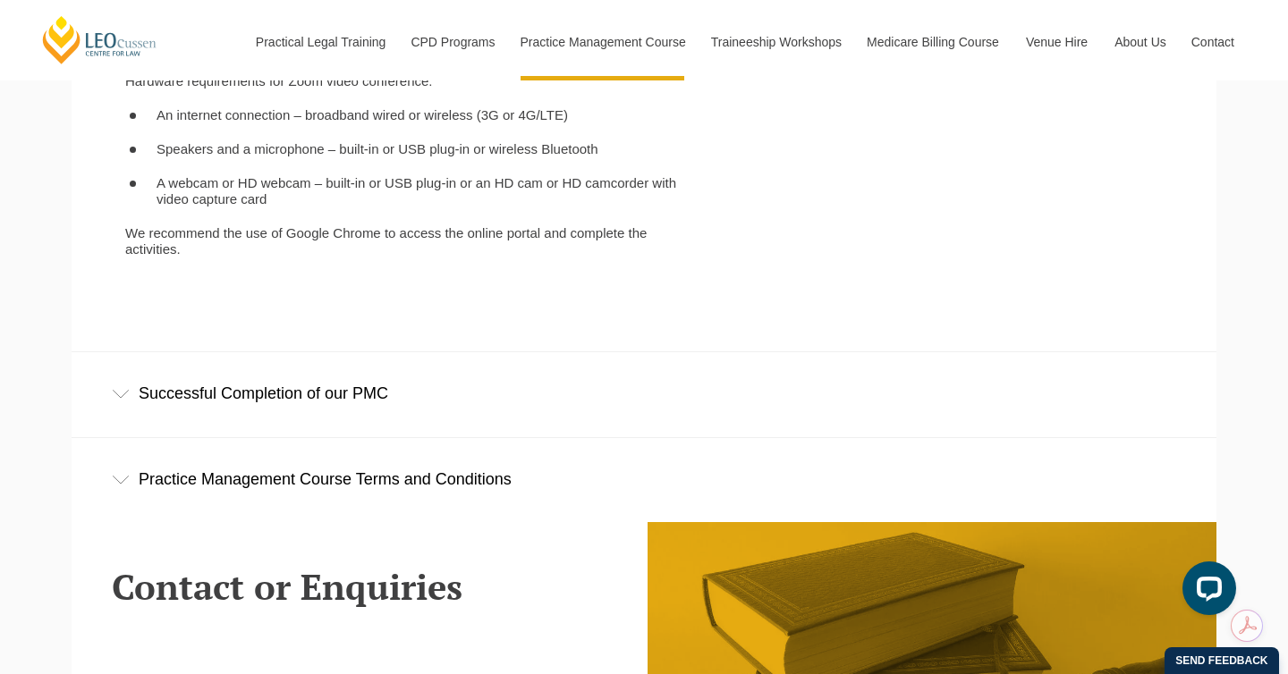
click at [192, 367] on div "Successful Completion of our PMC" at bounding box center [644, 393] width 1145 height 83
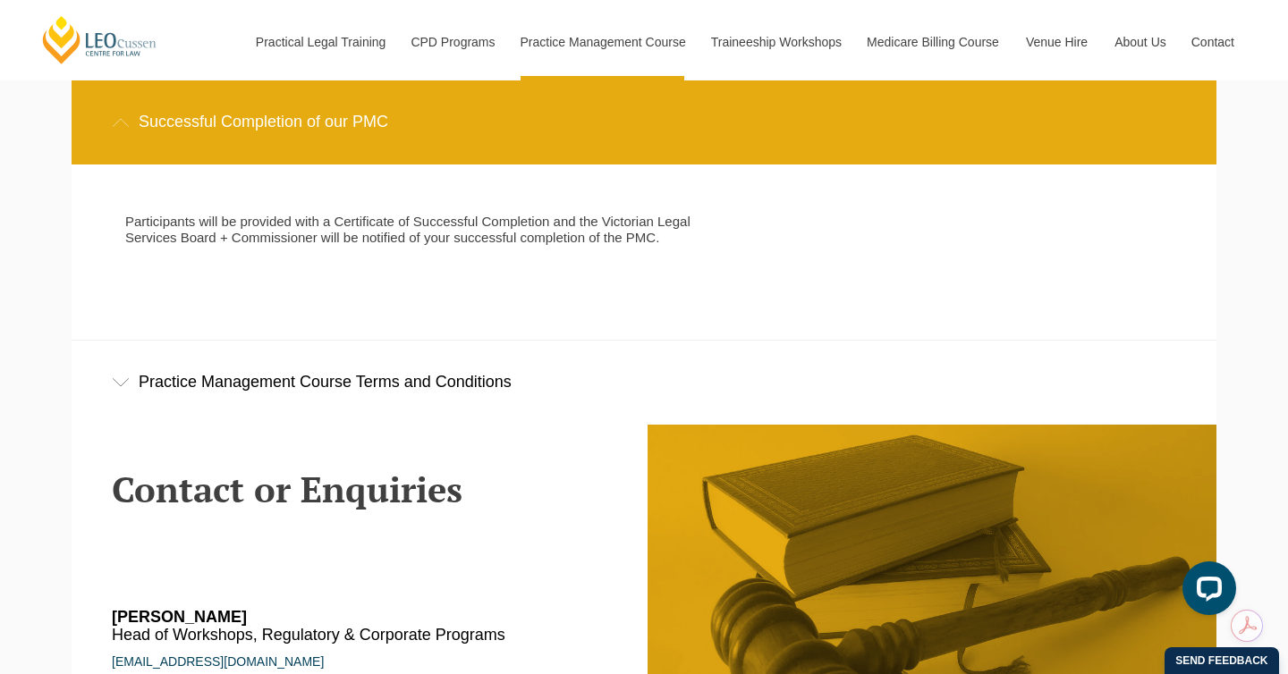
scroll to position [5396, 0]
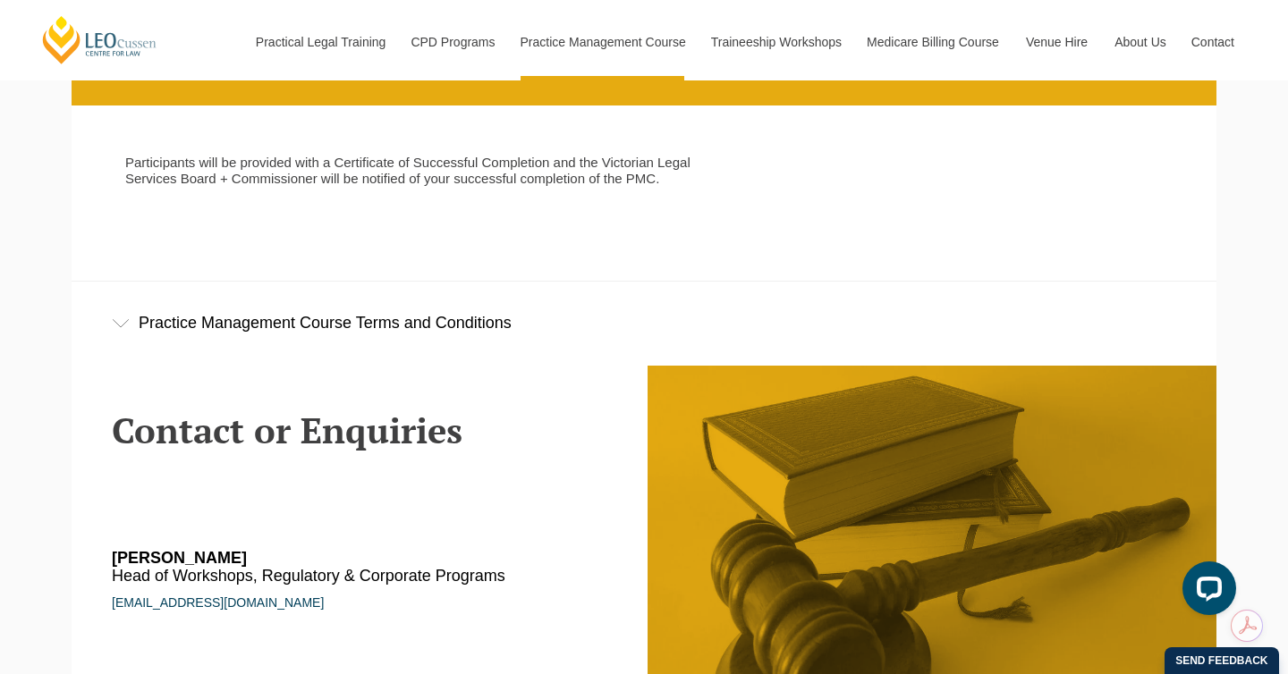
click at [133, 282] on div "Practice Management Course Terms and Conditions" at bounding box center [644, 323] width 1145 height 83
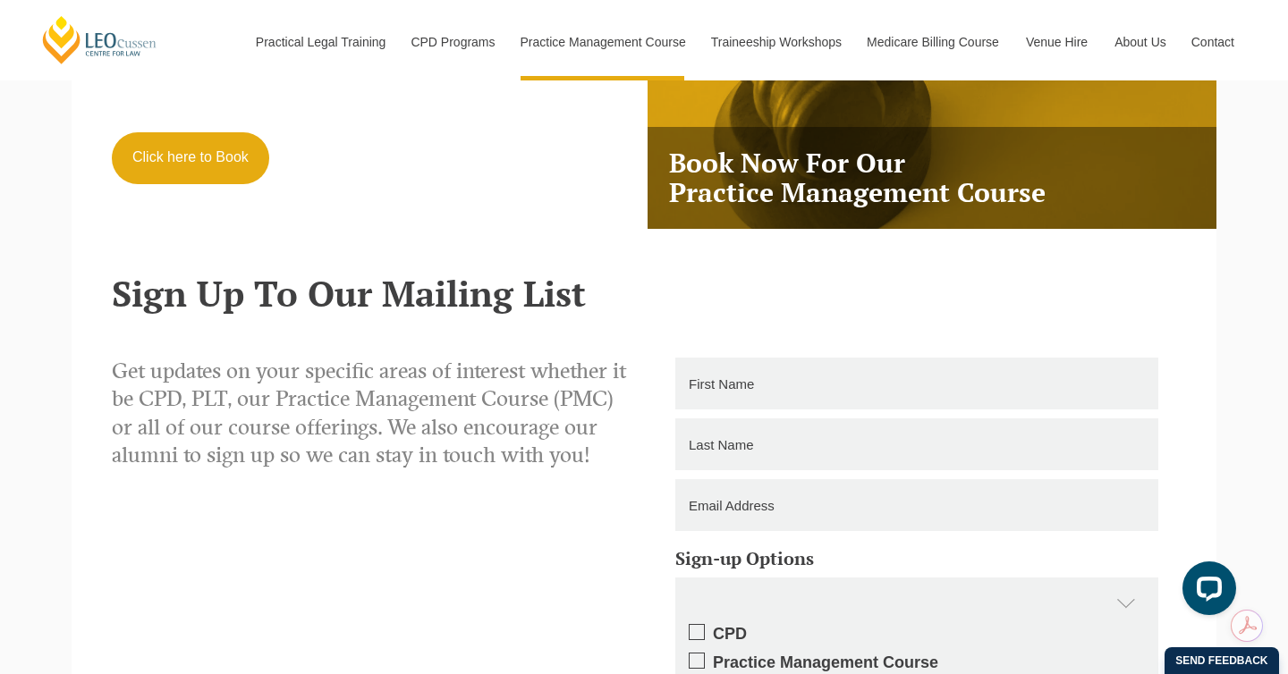
scroll to position [6487, 0]
